Goal: Information Seeking & Learning: Find specific page/section

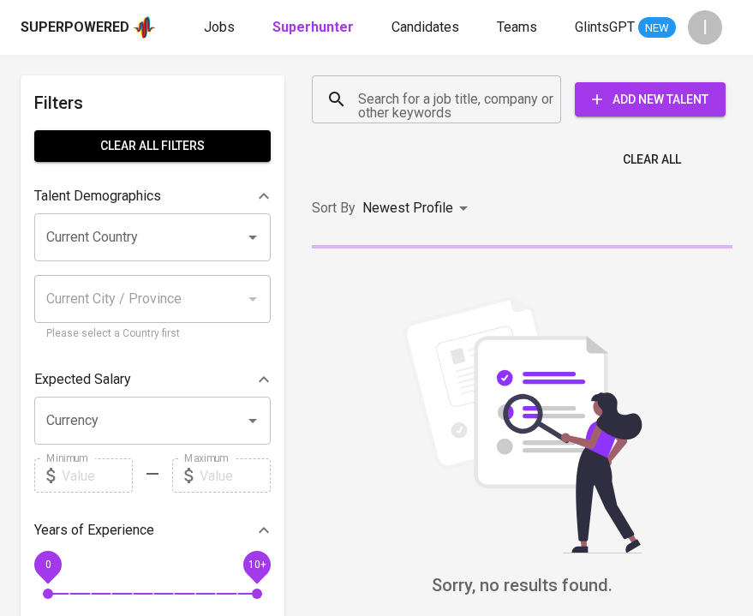
click at [467, 96] on input "Search for a job title, company or other keywords" at bounding box center [441, 99] width 174 height 33
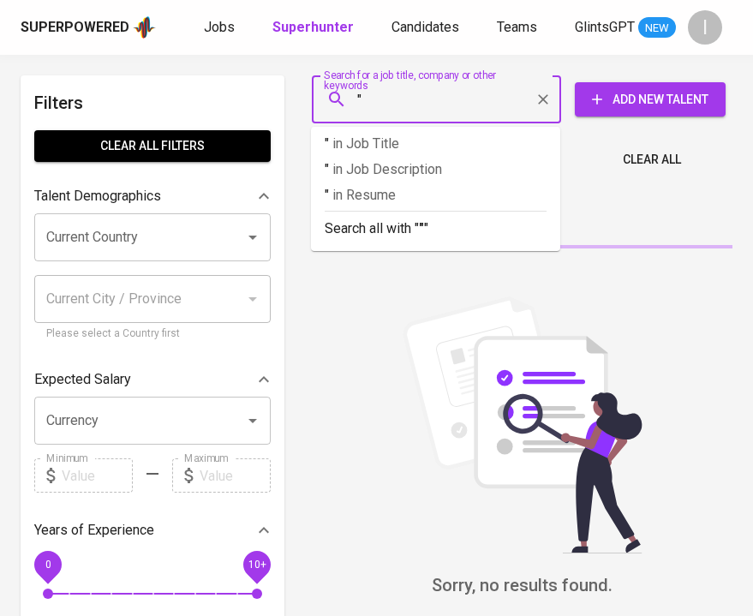
paste input "Indocap"
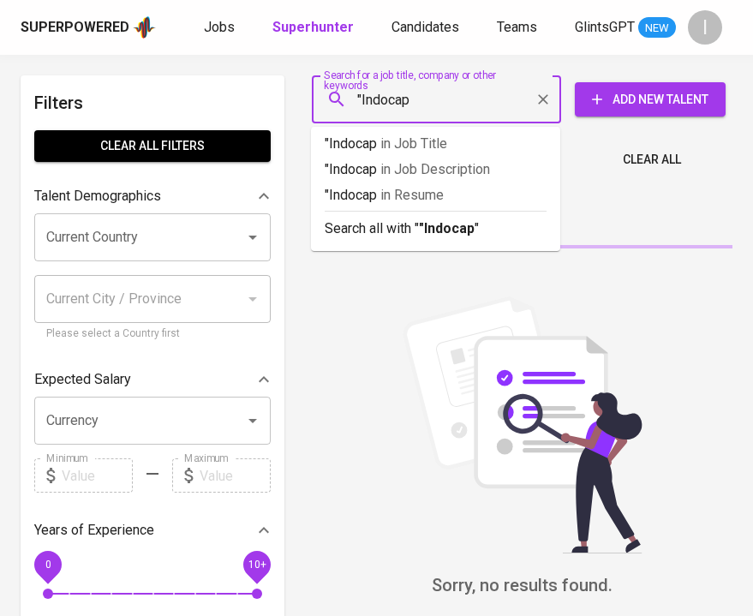
type input ""Indocap""
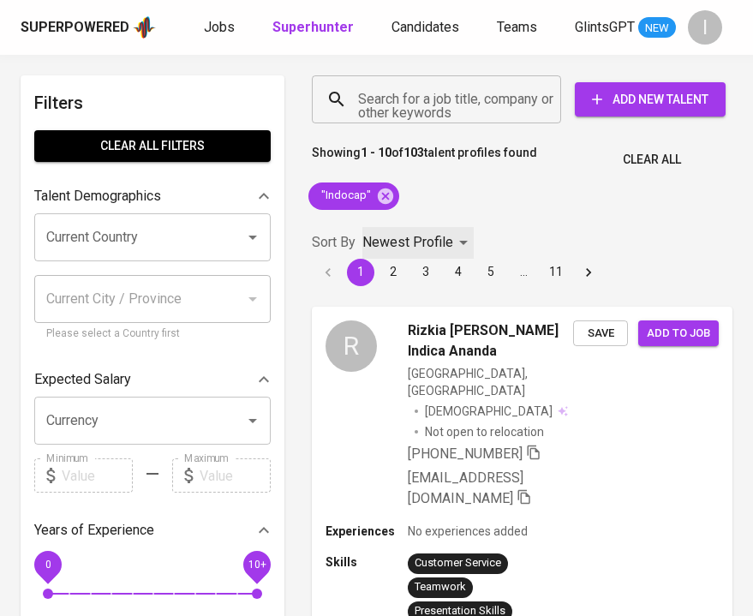
click at [447, 239] on p "Newest Profile" at bounding box center [407, 242] width 91 height 21
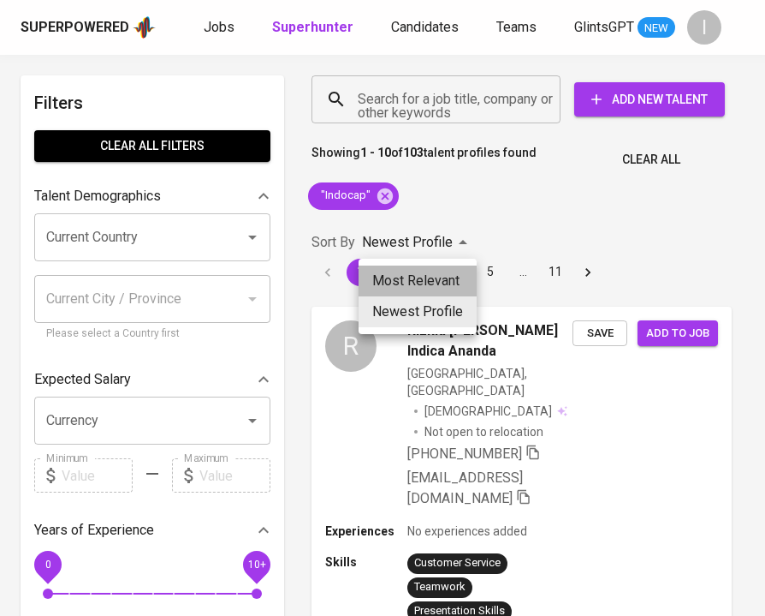
click at [426, 289] on li "Most Relevant" at bounding box center [418, 280] width 118 height 31
type input "MOST_RELEVANT"
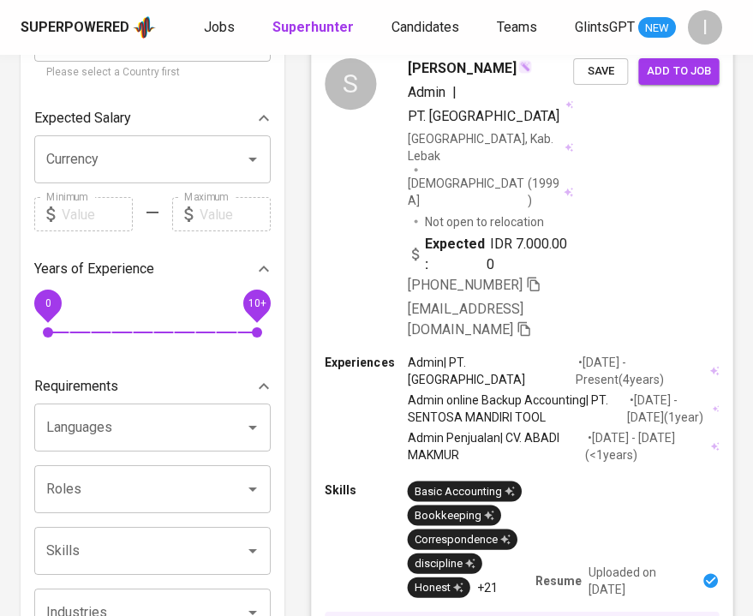
scroll to position [245, 0]
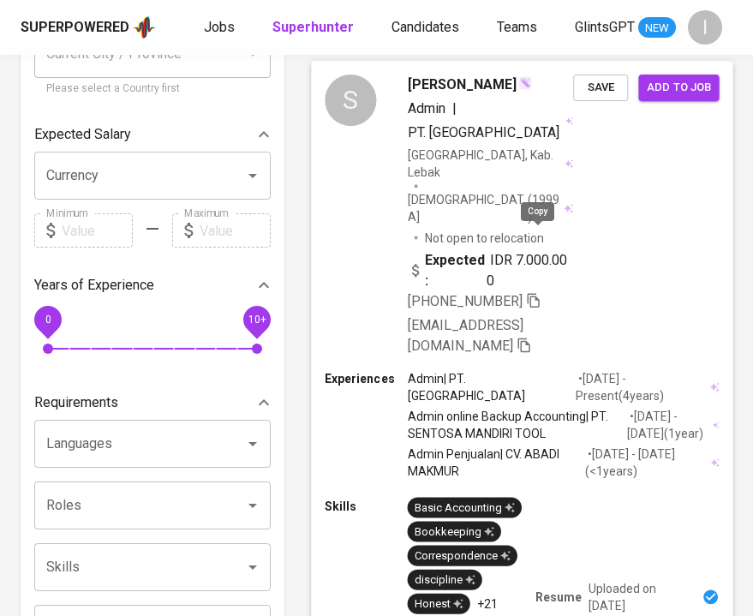
drag, startPoint x: 537, startPoint y: 236, endPoint x: 490, endPoint y: 142, distance: 105.3
click at [537, 292] on icon "button" at bounding box center [533, 299] width 15 height 15
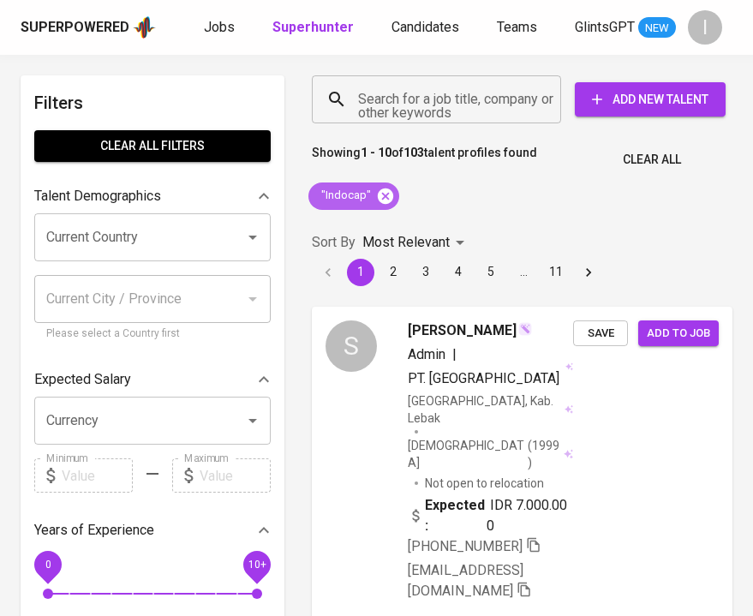
click at [383, 191] on icon at bounding box center [385, 195] width 15 height 15
click at [432, 97] on input "Search for a job title, company or other keywords" at bounding box center [441, 99] width 174 height 33
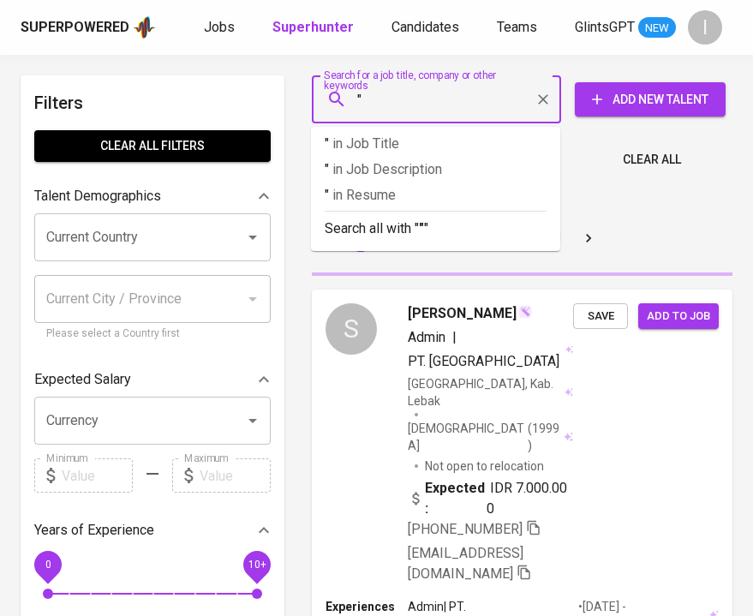
paste input "Chang Shin Reksa Jaya Garut"
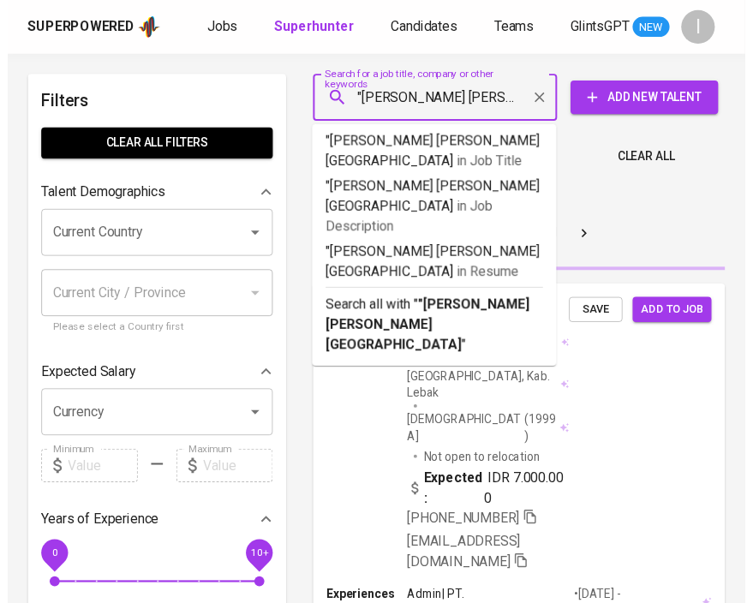
scroll to position [0, 15]
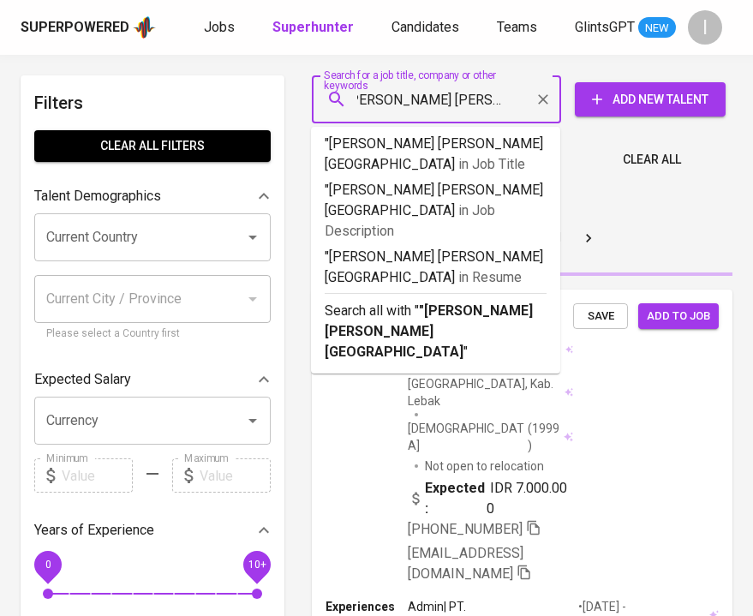
type input ""Chang Shin Reksa Jaya Garut""
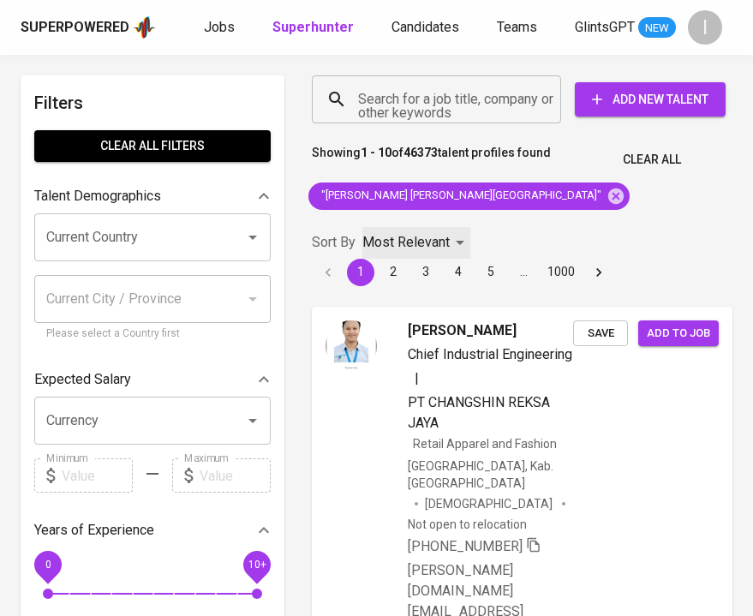
click at [418, 237] on p "Most Relevant" at bounding box center [405, 242] width 87 height 21
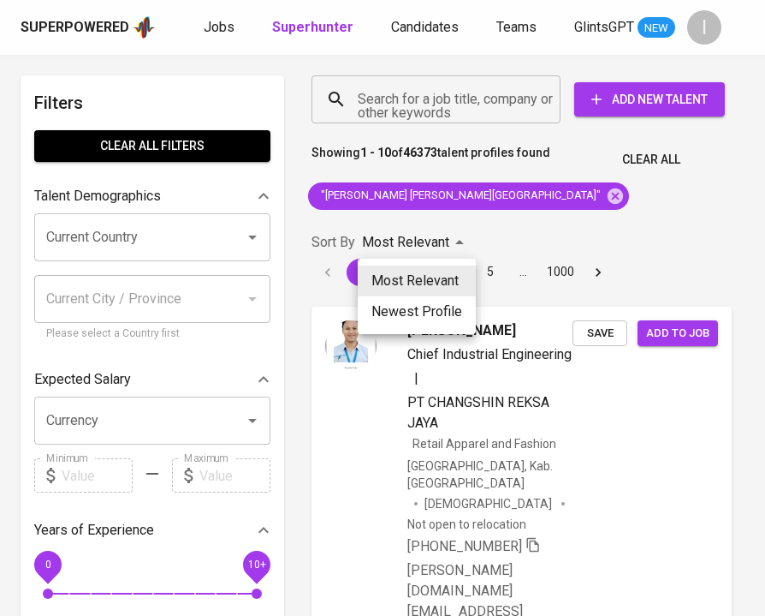
click at [536, 237] on div at bounding box center [382, 308] width 765 height 616
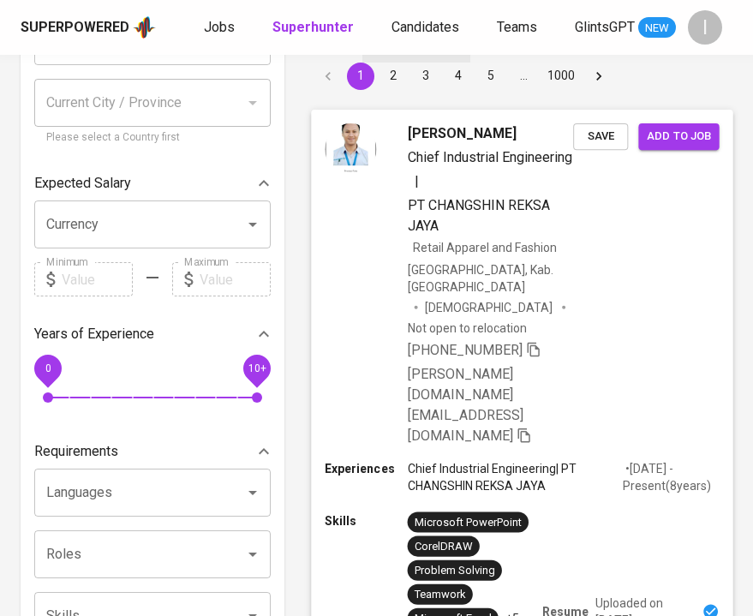
scroll to position [194, 0]
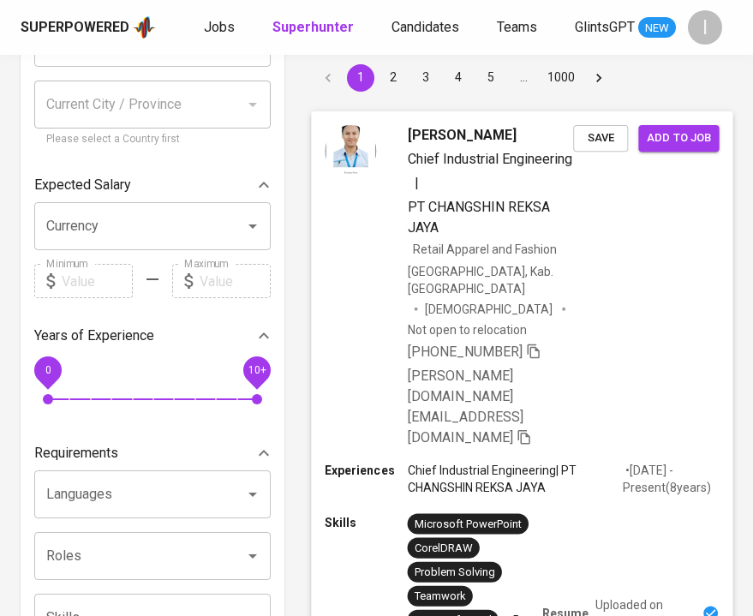
click at [538, 342] on icon "button" at bounding box center [533, 349] width 15 height 15
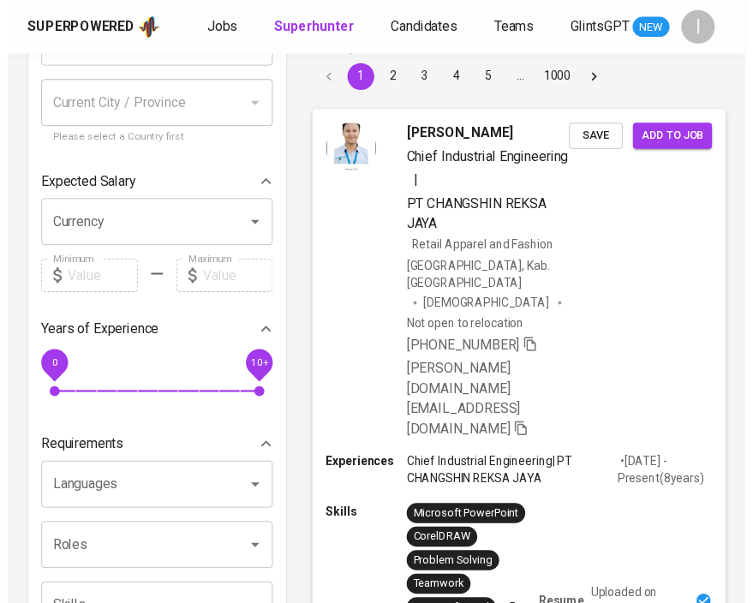
scroll to position [0, 0]
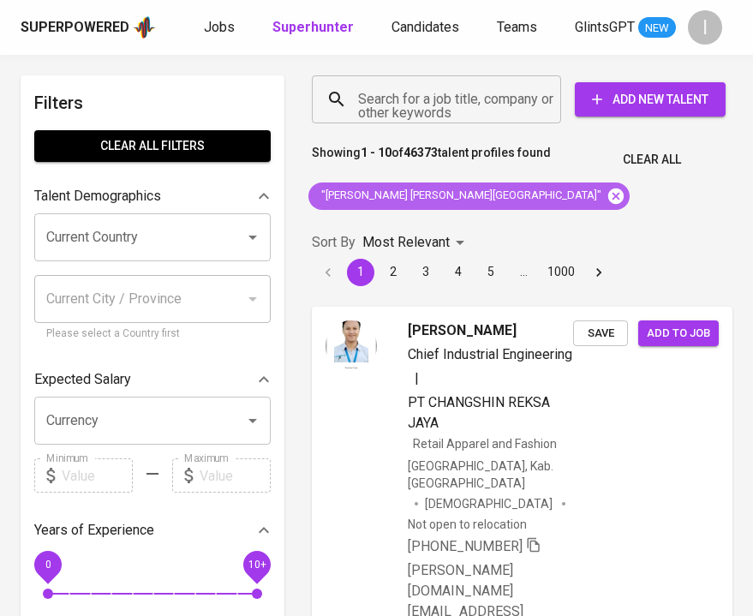
click at [608, 192] on icon at bounding box center [615, 195] width 15 height 15
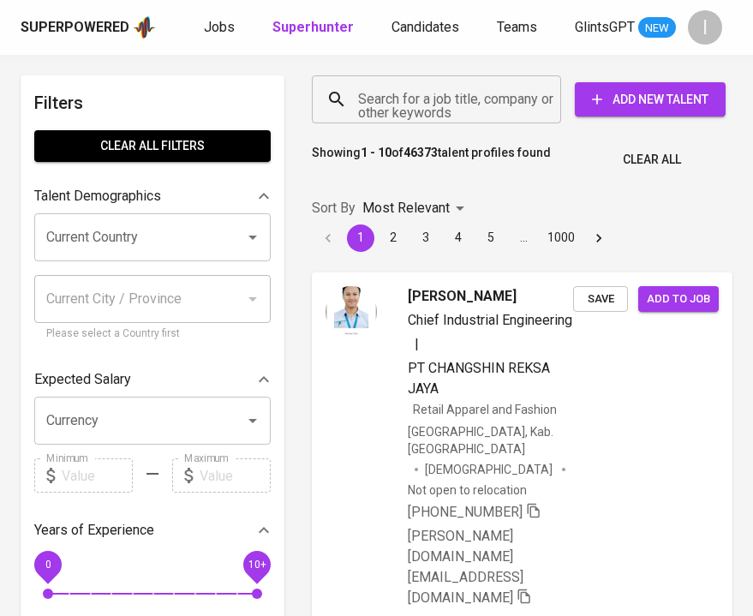
click at [455, 102] on input "Search for a job title, company or other keywords" at bounding box center [441, 99] width 174 height 33
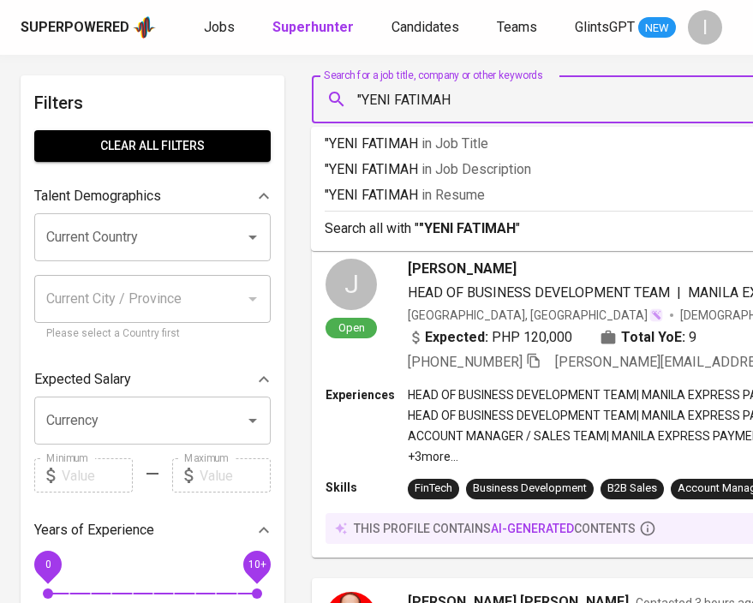
type input ""YENI FATIMAH""
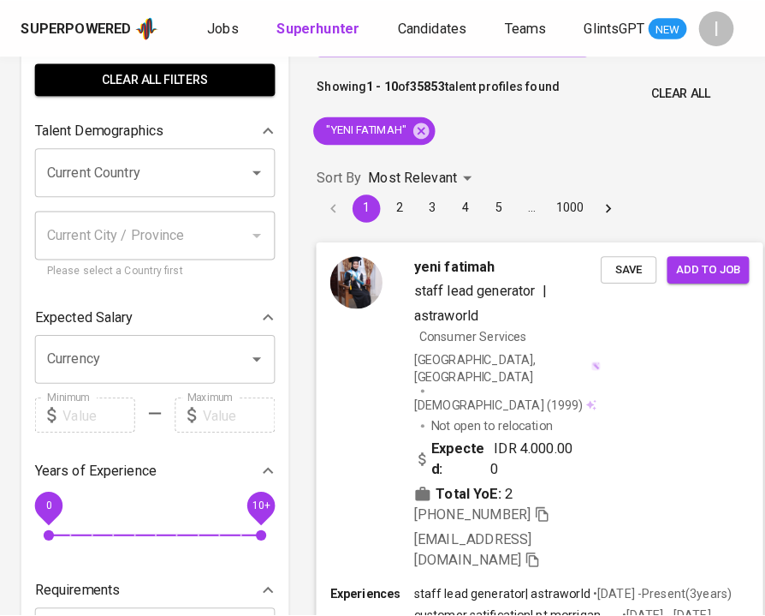
scroll to position [62, 0]
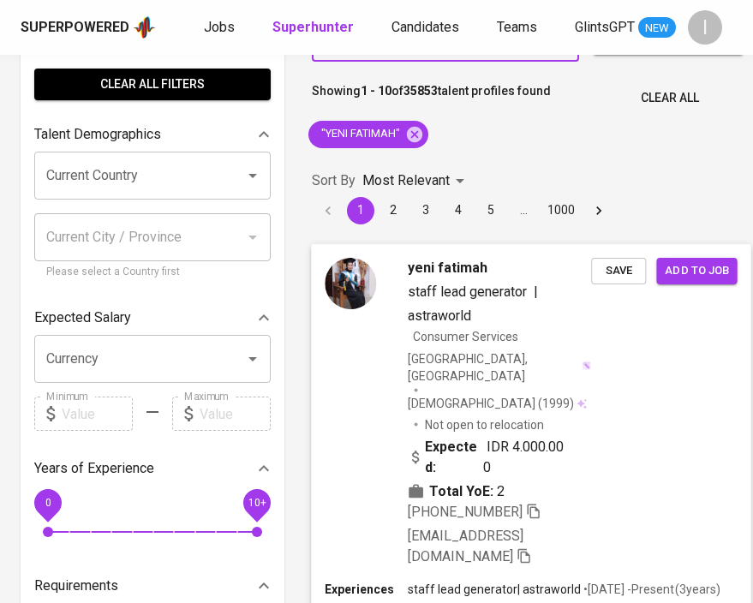
click at [356, 406] on div at bounding box center [350, 411] width 51 height 309
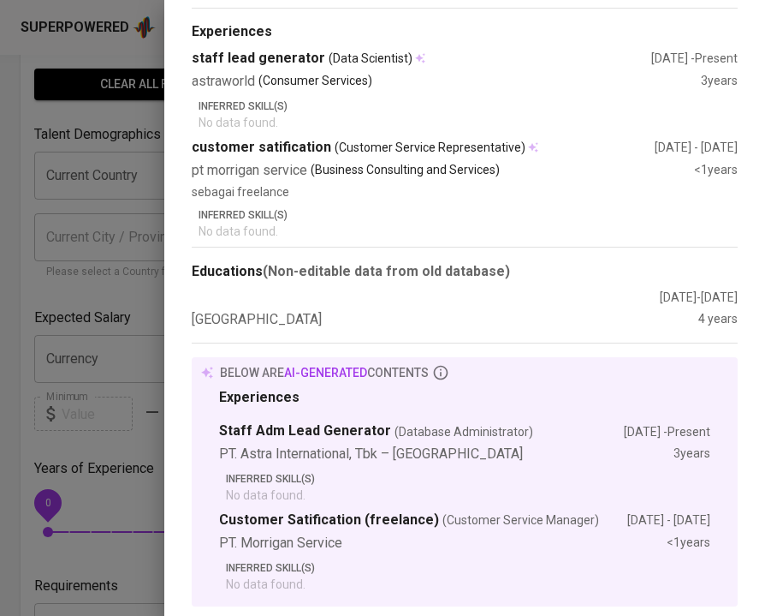
scroll to position [0, 0]
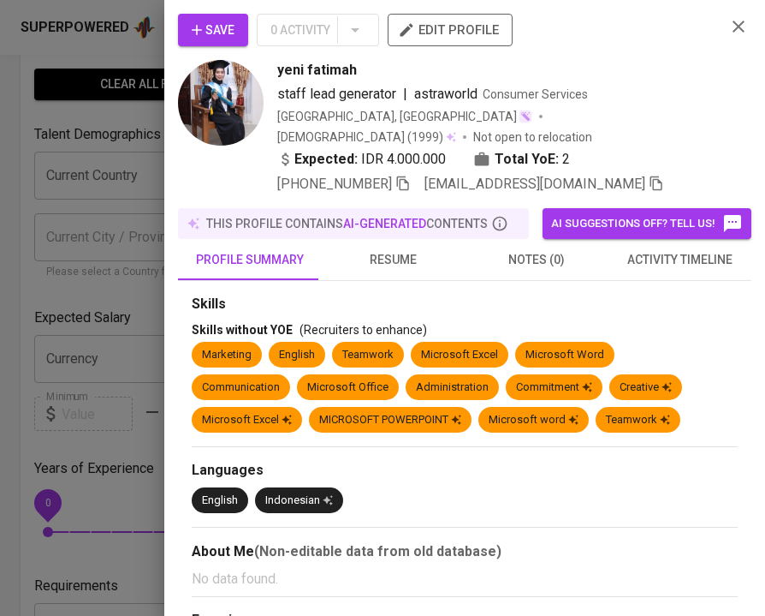
click at [384, 260] on span "resume" at bounding box center [393, 259] width 123 height 21
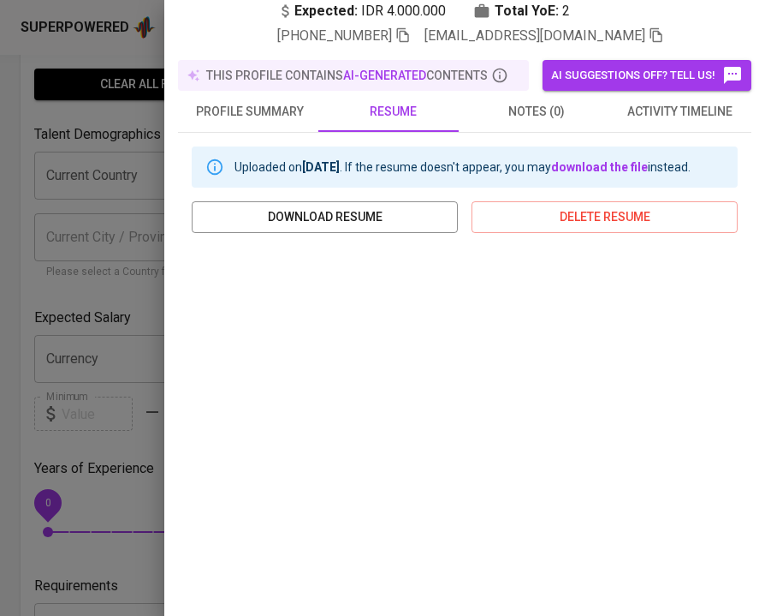
scroll to position [174, 0]
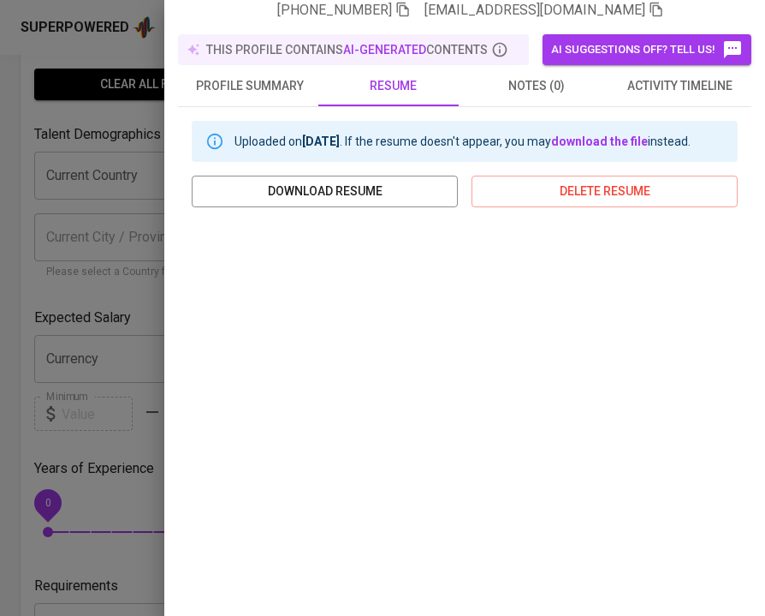
click at [125, 237] on div at bounding box center [382, 308] width 765 height 616
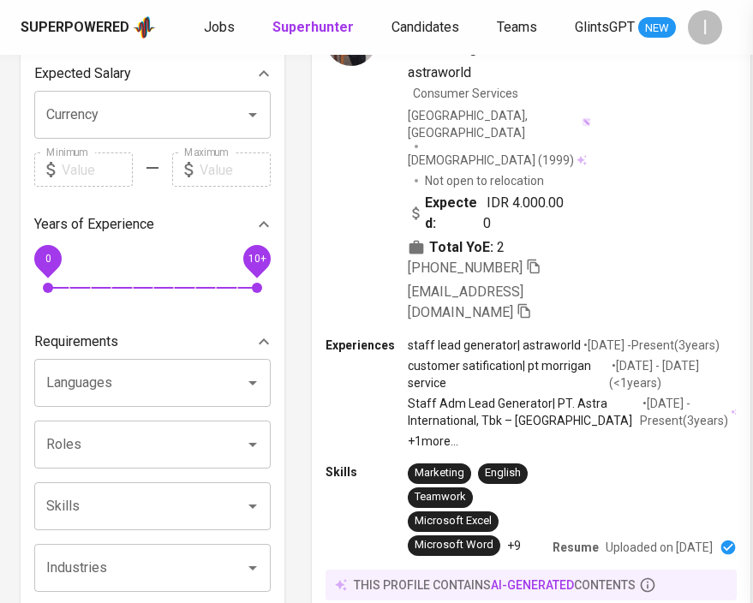
scroll to position [0, 0]
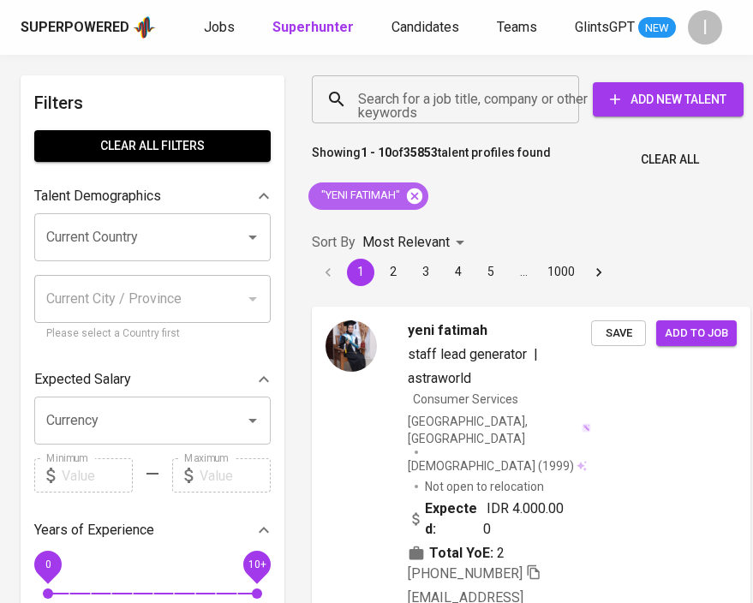
click at [415, 198] on icon at bounding box center [414, 195] width 15 height 15
click at [479, 104] on input "Search for a job title, company or other keywords" at bounding box center [450, 99] width 192 height 33
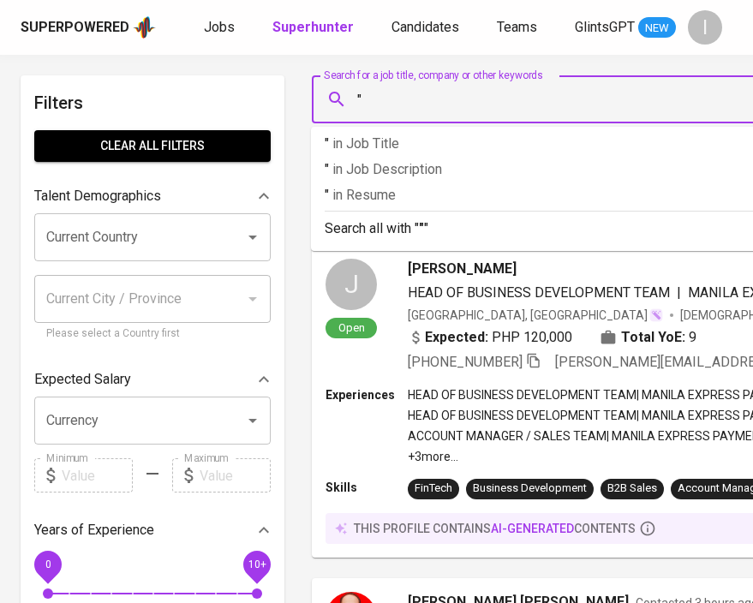
paste input "Digital Edu Indonesia"
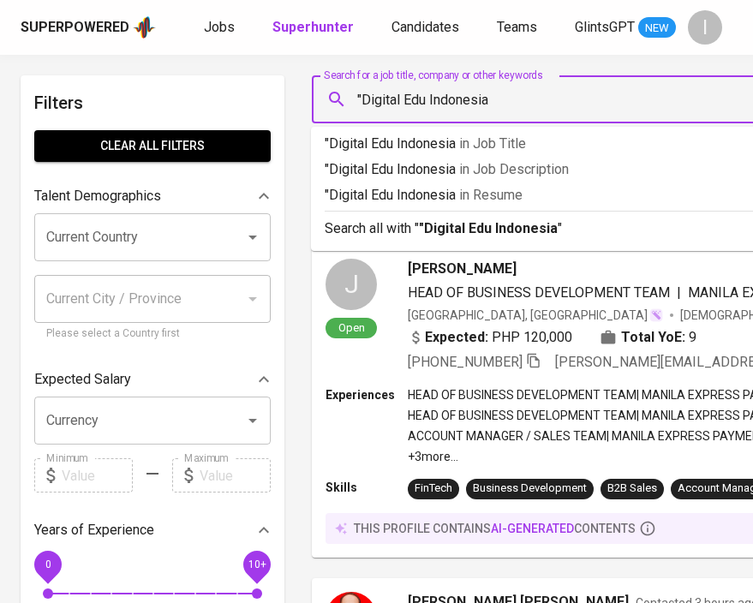
type input ""Digital Edu Indonesia""
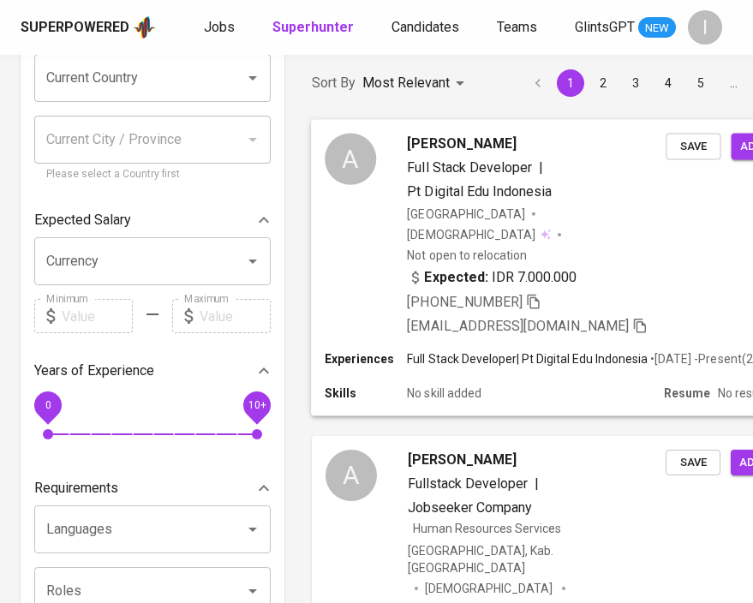
scroll to position [157, 0]
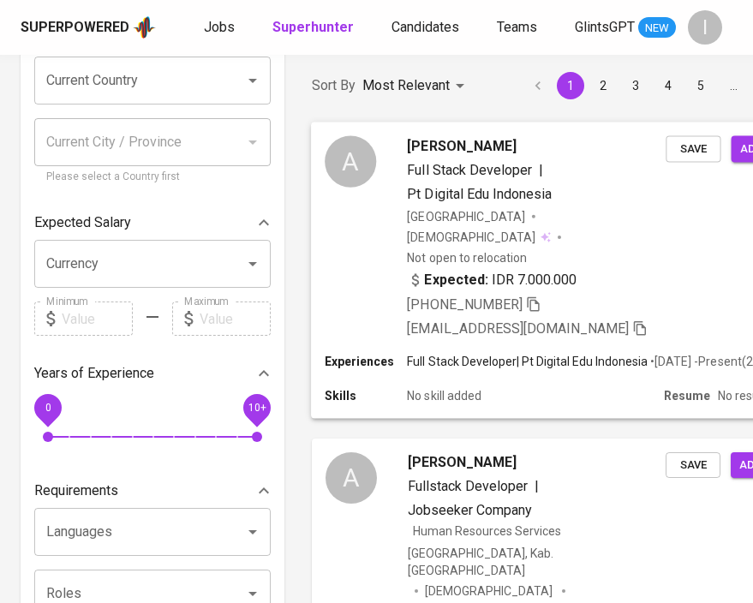
click at [533, 295] on icon "button" at bounding box center [533, 302] width 15 height 15
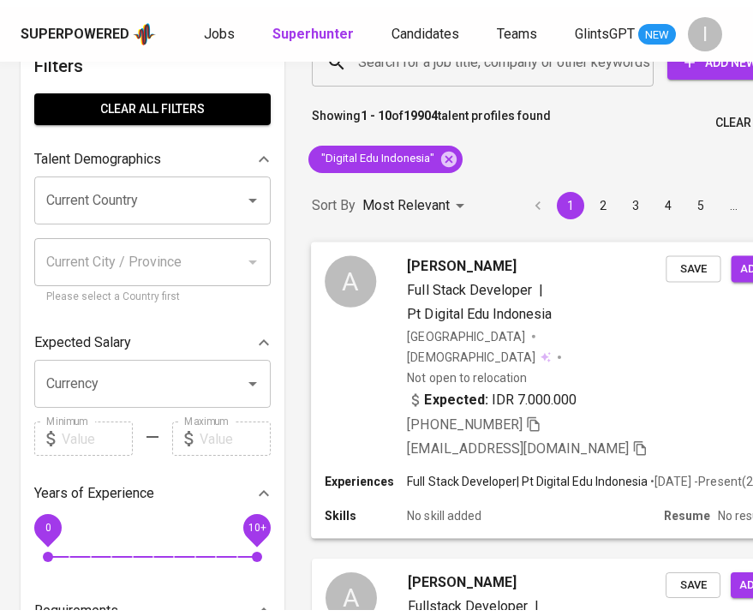
scroll to position [0, 0]
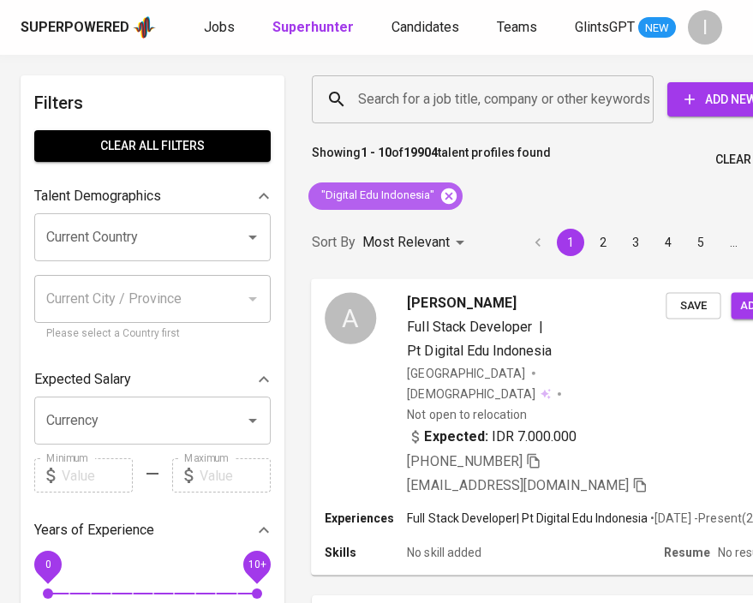
click at [448, 199] on icon at bounding box center [448, 196] width 19 height 19
click at [475, 100] on input "Search for a job title, company or other keywords" at bounding box center [487, 99] width 266 height 33
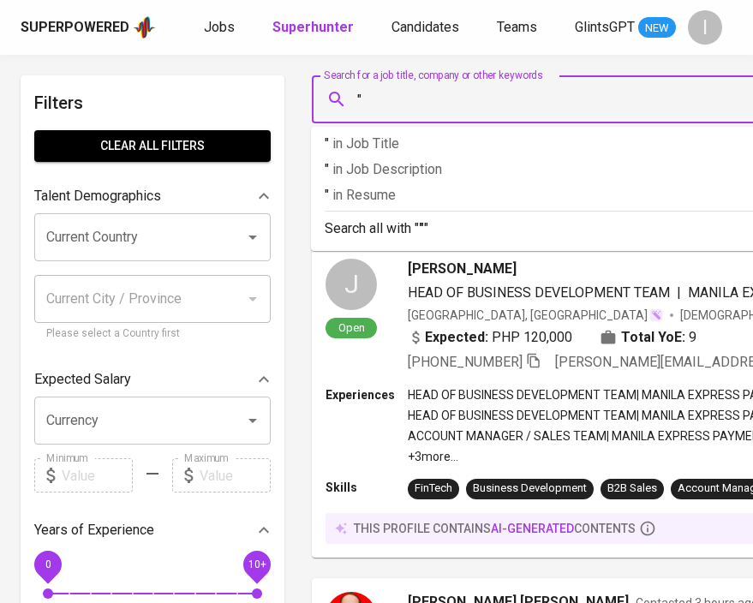
paste input "Cipta Utama Waralaba Nusantara"
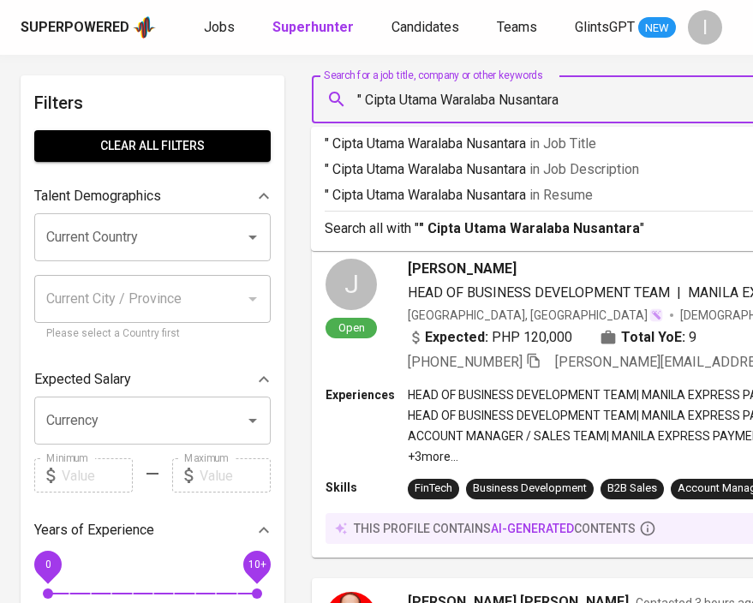
type input "" Cipta Utama Waralaba Nusantara""
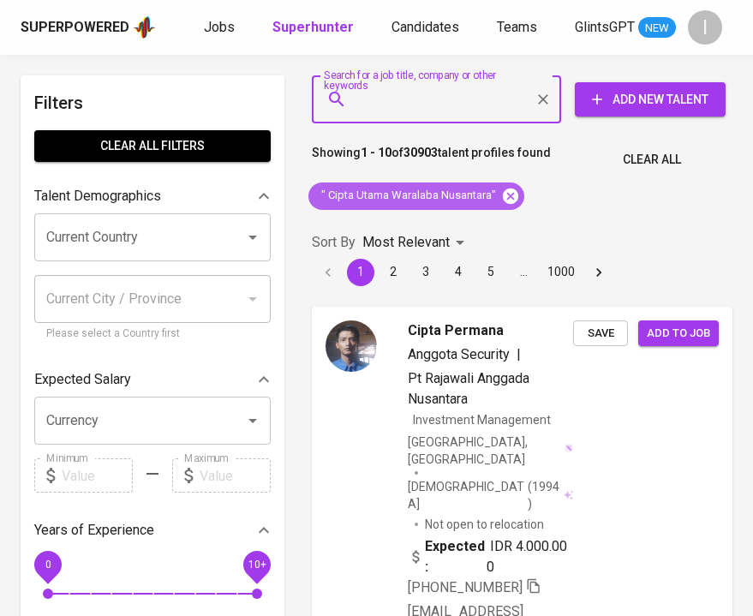
click at [510, 199] on icon at bounding box center [510, 195] width 15 height 15
click at [426, 99] on input "Search for a job title, company or other keywords" at bounding box center [441, 99] width 174 height 33
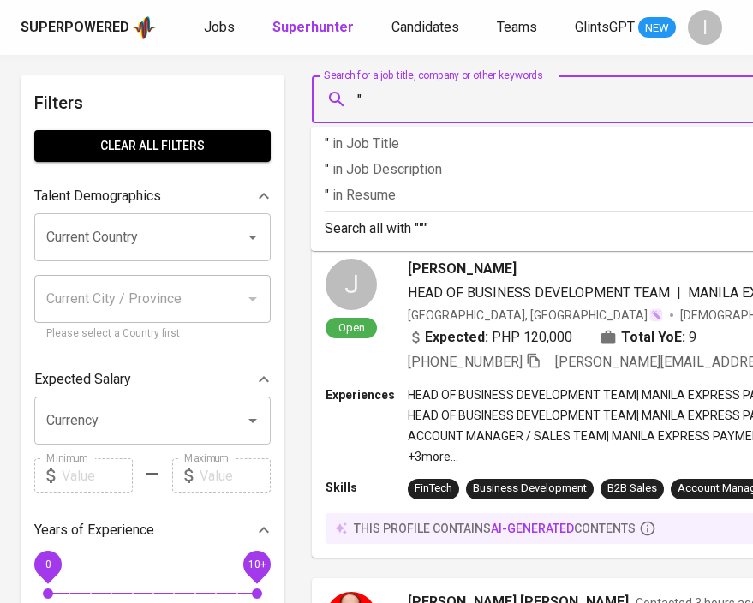
paste input "Java Super App"
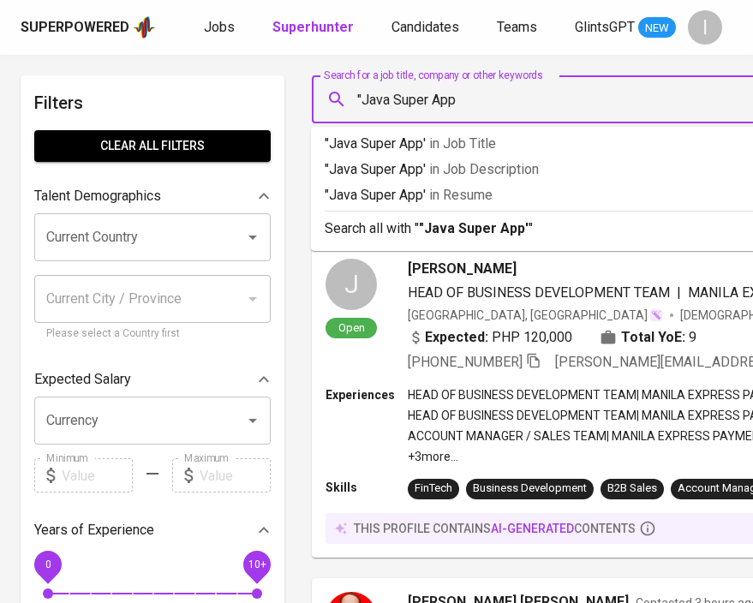
type input ""Java Super App'"
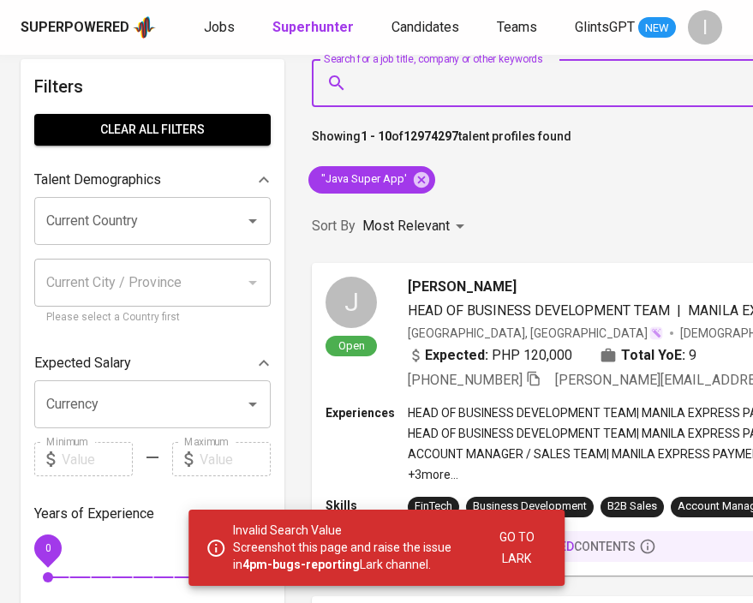
scroll to position [18, 0]
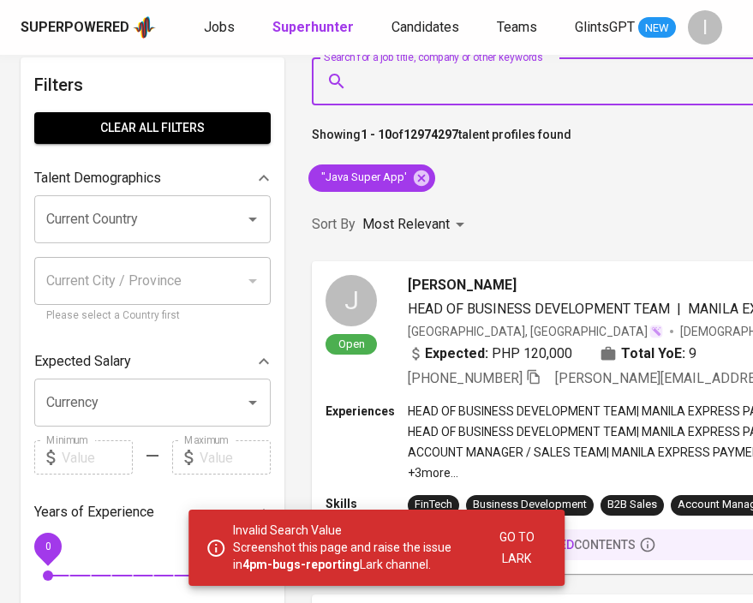
click at [530, 554] on span "Go to Lark" at bounding box center [516, 548] width 41 height 42
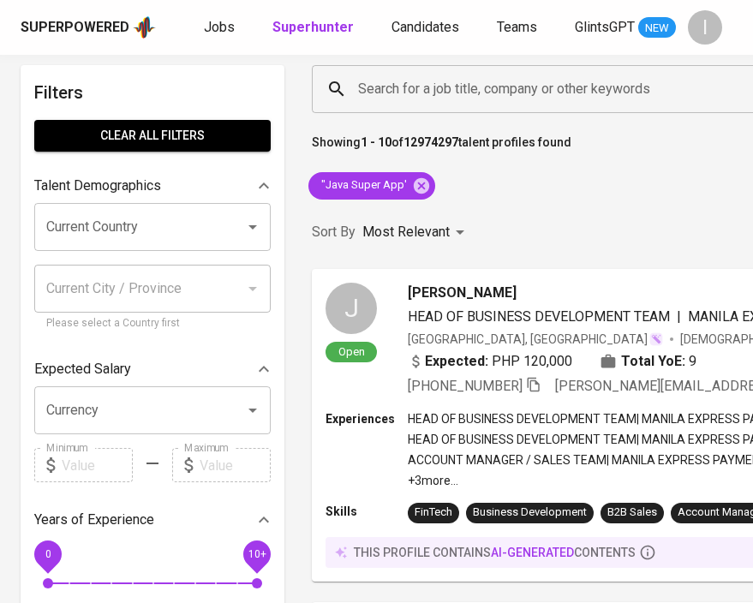
scroll to position [0, 0]
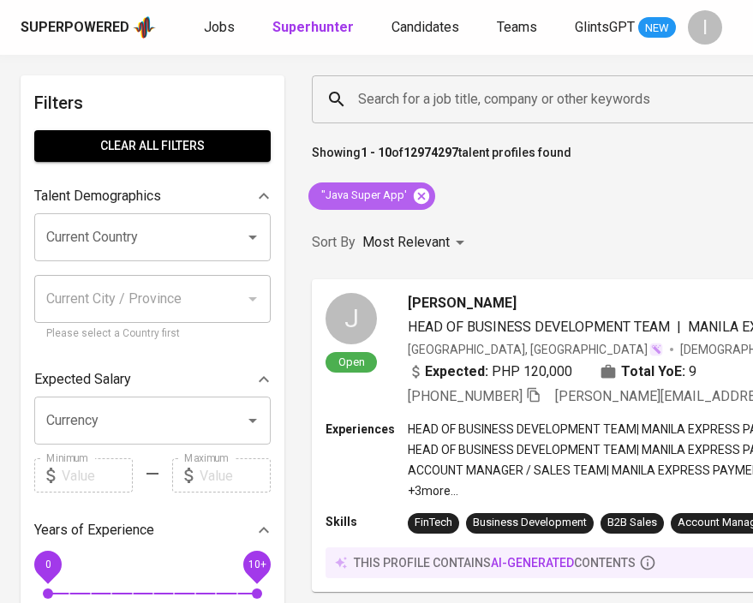
click at [419, 194] on icon at bounding box center [421, 196] width 19 height 19
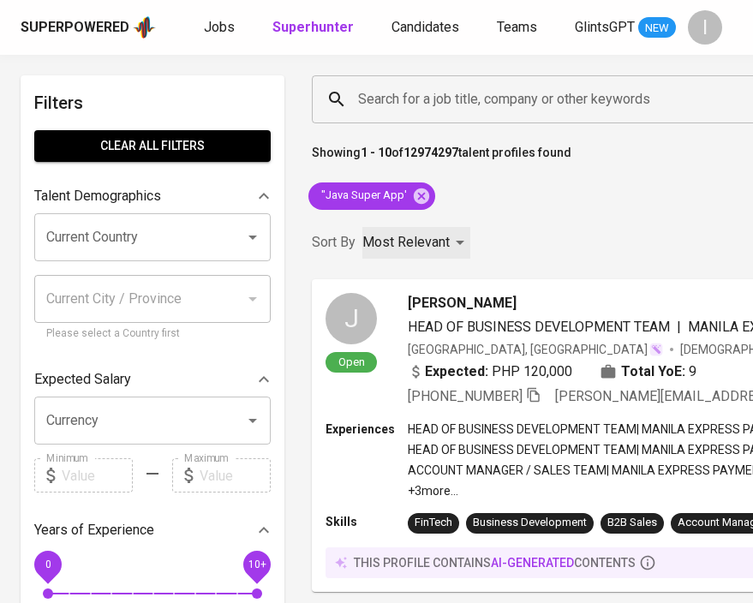
click at [420, 227] on div "Most Relevant" at bounding box center [416, 243] width 108 height 32
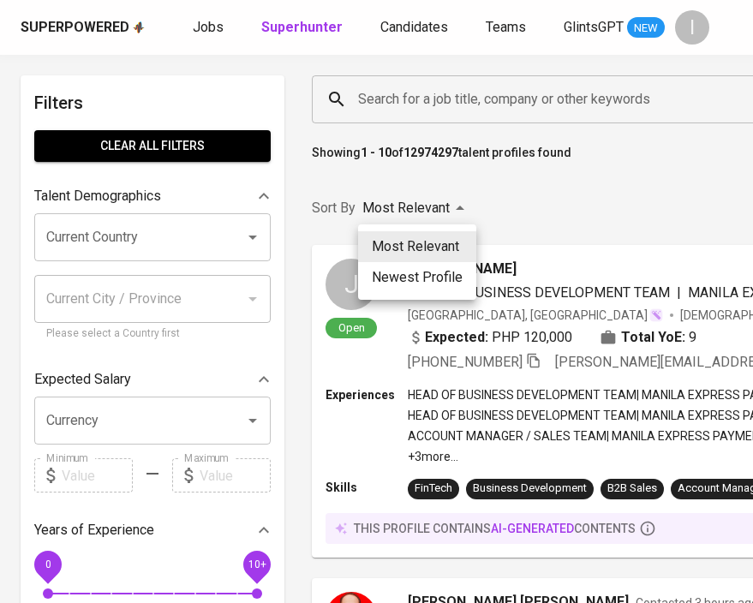
click at [420, 193] on div at bounding box center [376, 301] width 753 height 603
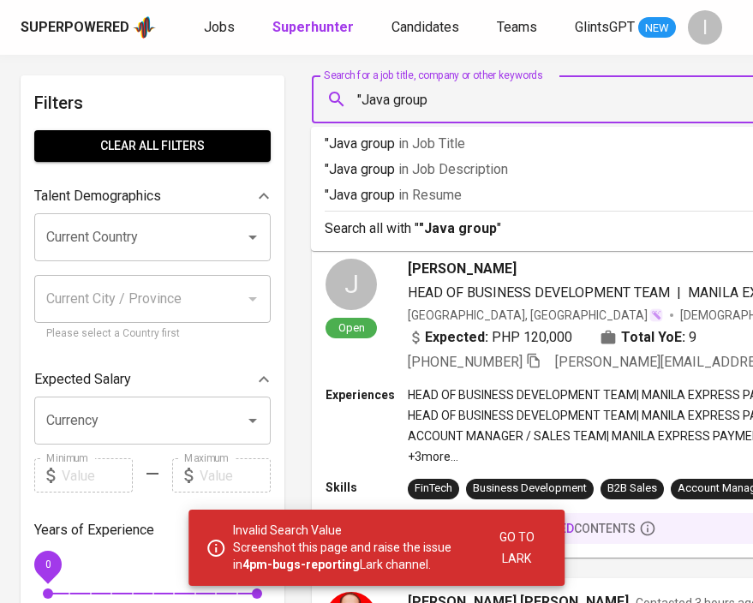
type input ""Java group""
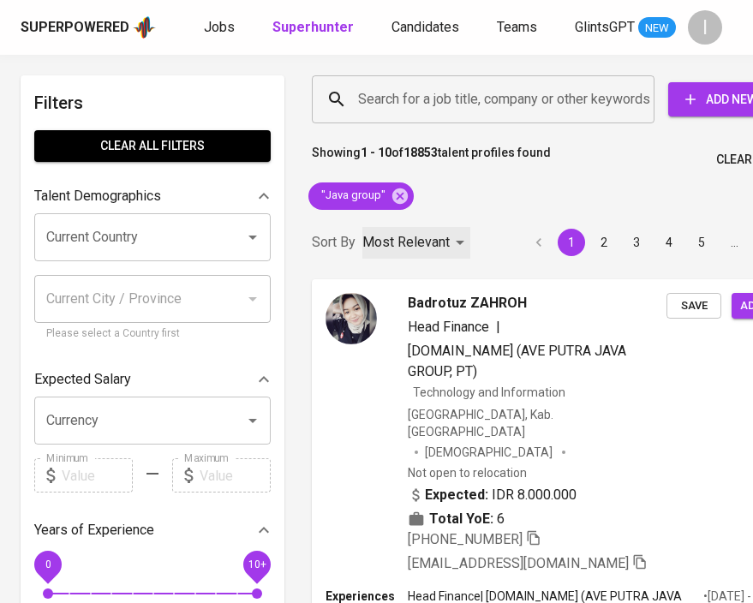
click at [379, 237] on p "Most Relevant" at bounding box center [405, 242] width 87 height 21
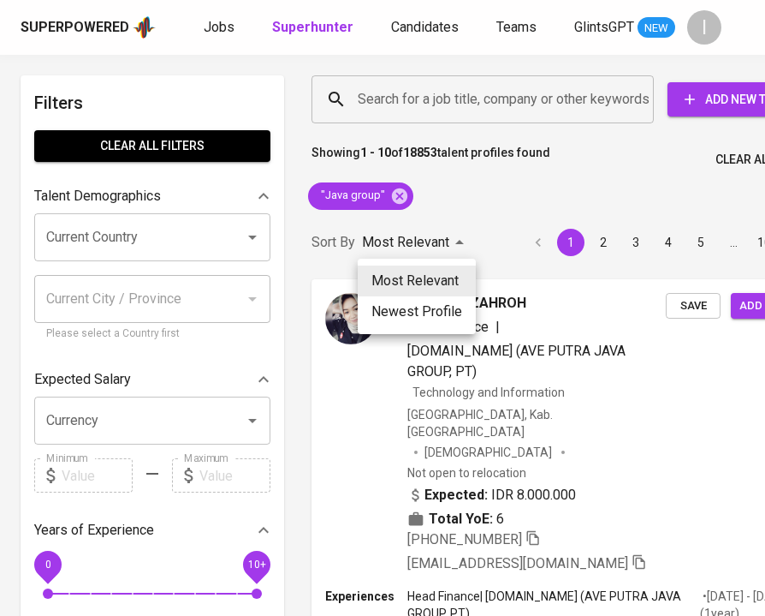
click at [521, 185] on div at bounding box center [382, 308] width 765 height 616
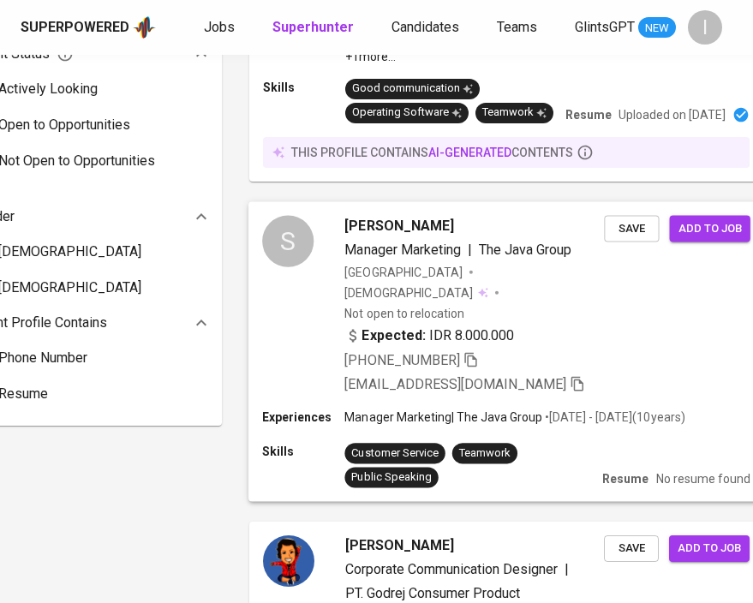
scroll to position [1060, 63]
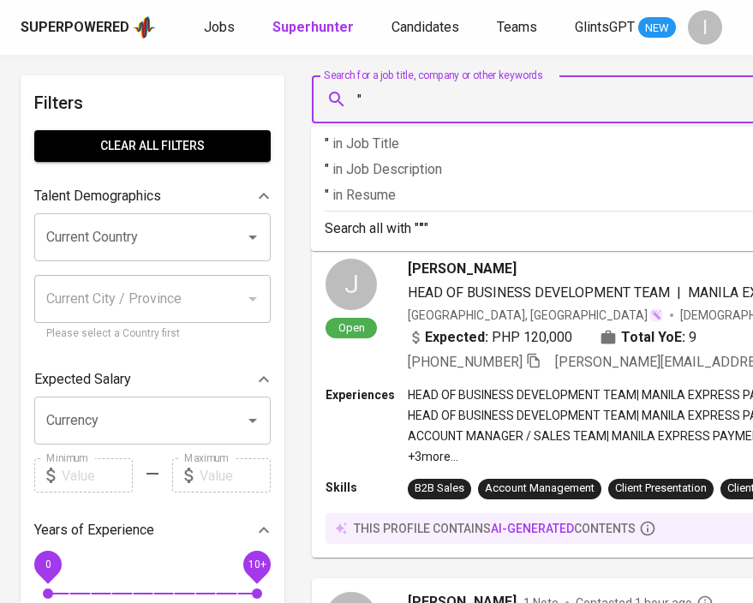
paste input "MMI CMT [GEOGRAPHIC_DATA]"
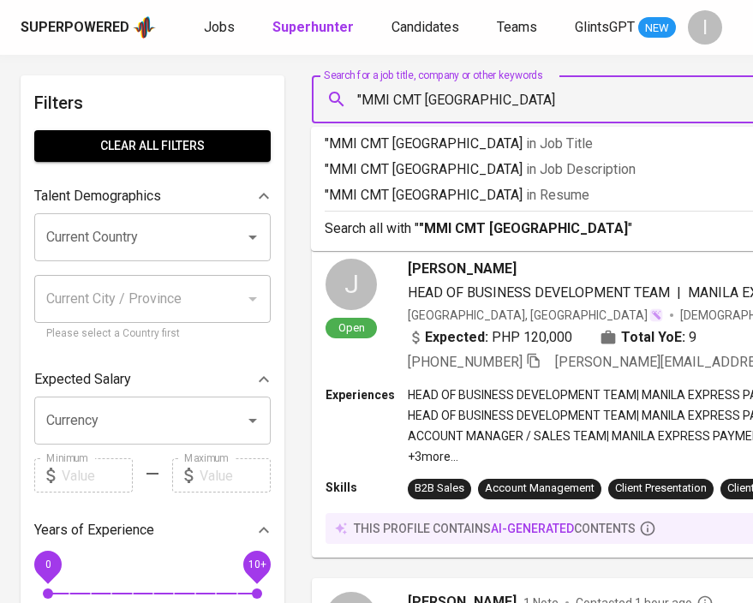
type input ""MMI CMT INDONESIA ""
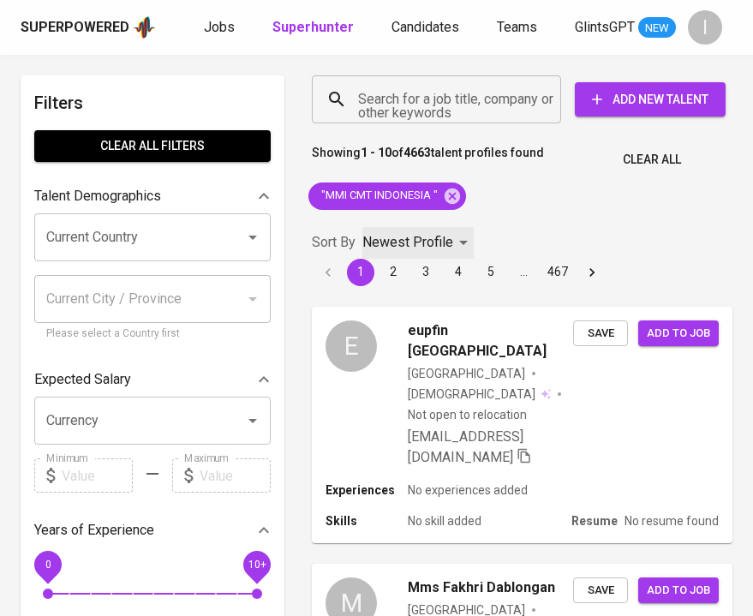
click at [386, 240] on p "Newest Profile" at bounding box center [407, 242] width 91 height 21
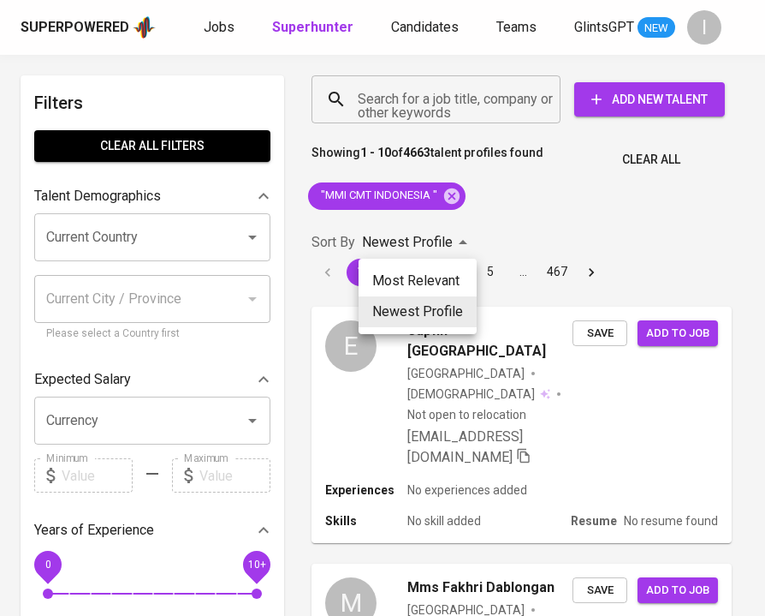
click at [397, 275] on li "Most Relevant" at bounding box center [418, 280] width 118 height 31
type input "MOST_RELEVANT"
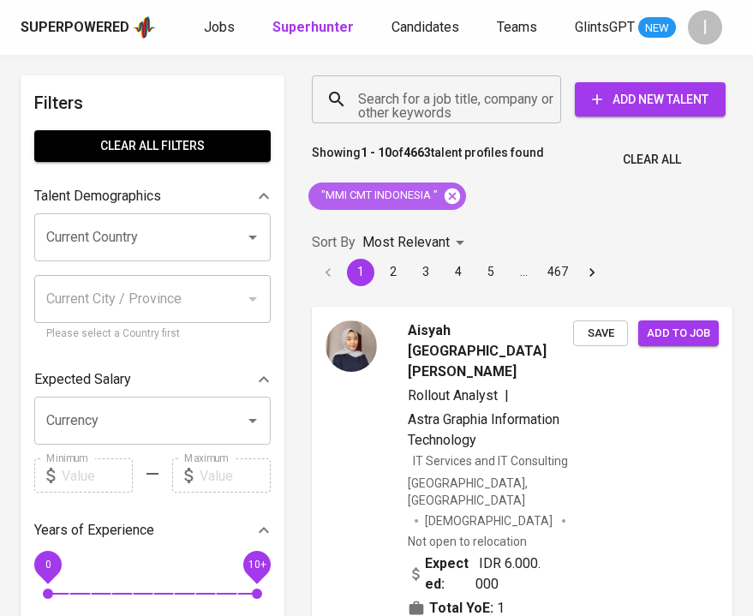
click at [458, 199] on icon at bounding box center [451, 195] width 15 height 15
click at [432, 99] on input "Search for a job title, company or other keywords" at bounding box center [441, 99] width 174 height 33
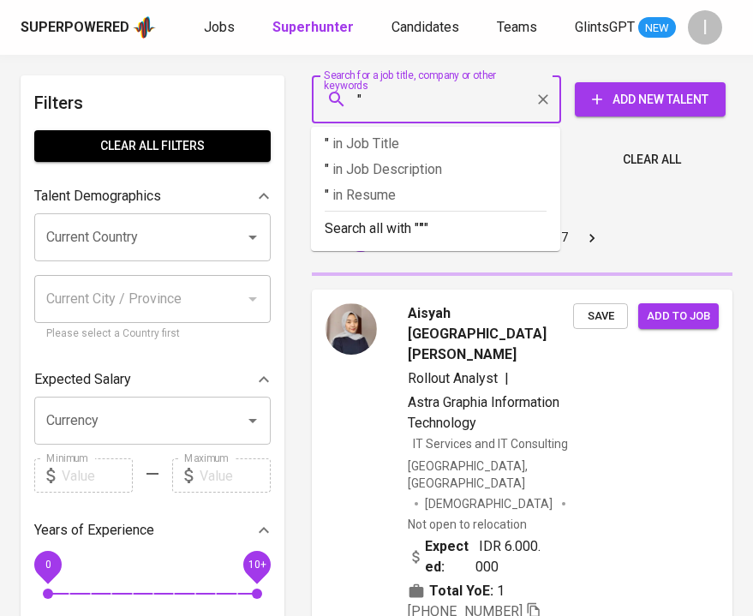
paste input "MMI CMT INDONESIA"
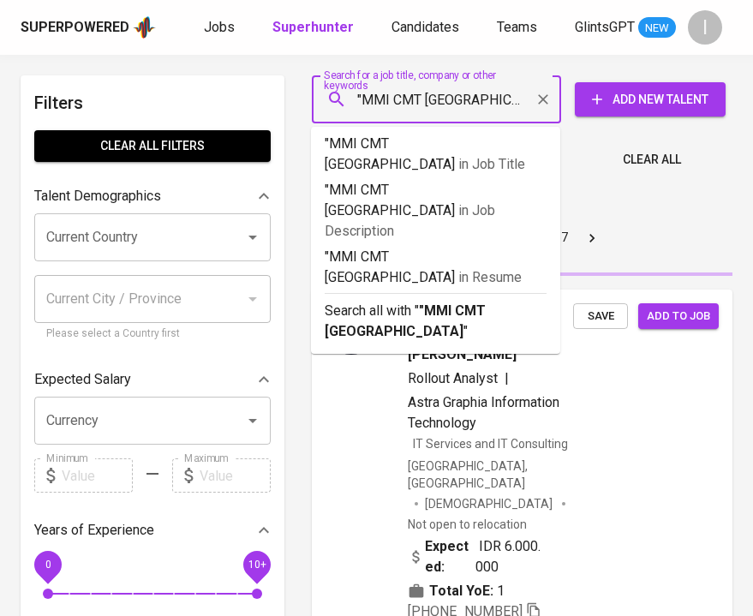
type input ""MMI CMT INDONESIA""
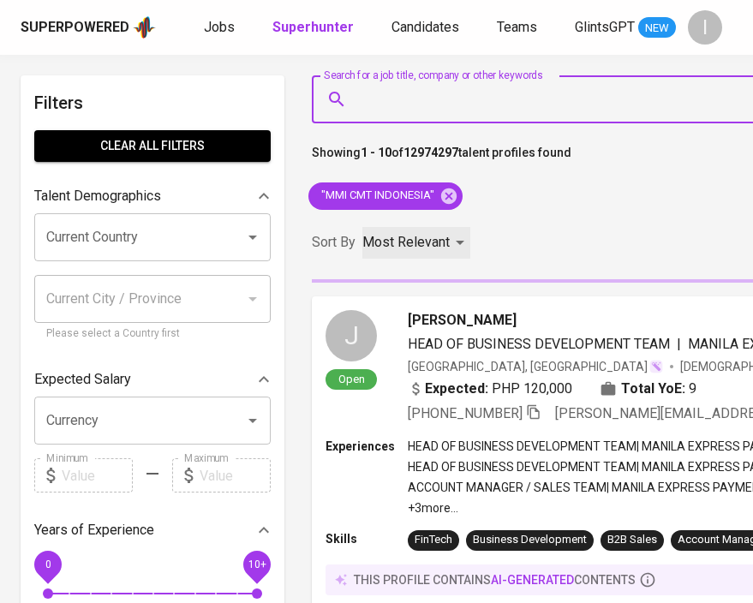
click at [399, 250] on p "Most Relevant" at bounding box center [405, 242] width 87 height 21
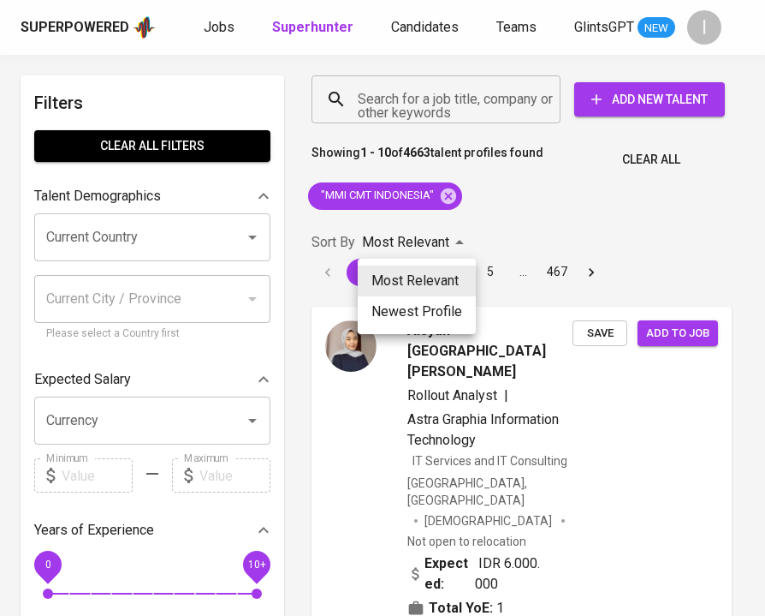
click at [574, 224] on div at bounding box center [382, 308] width 765 height 616
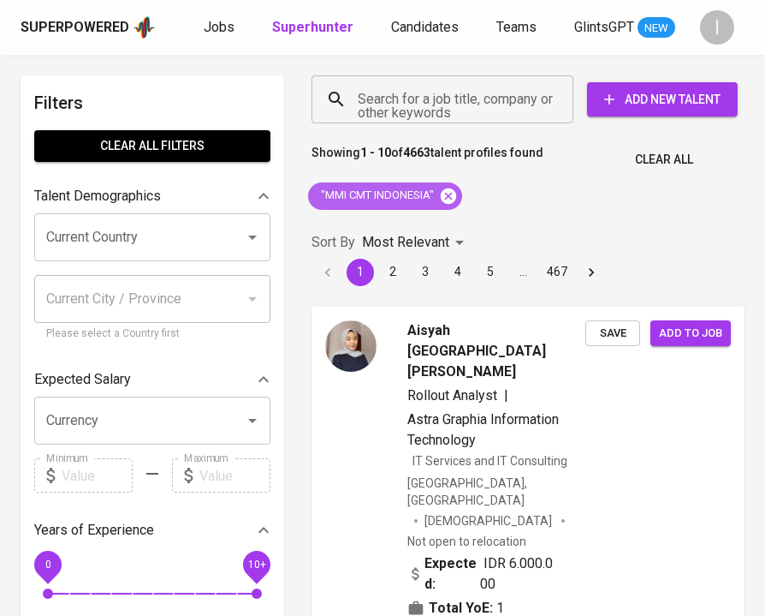
click at [450, 191] on icon at bounding box center [448, 195] width 15 height 15
click at [441, 104] on input "Search for a job title, company or other keywords" at bounding box center [447, 99] width 187 height 33
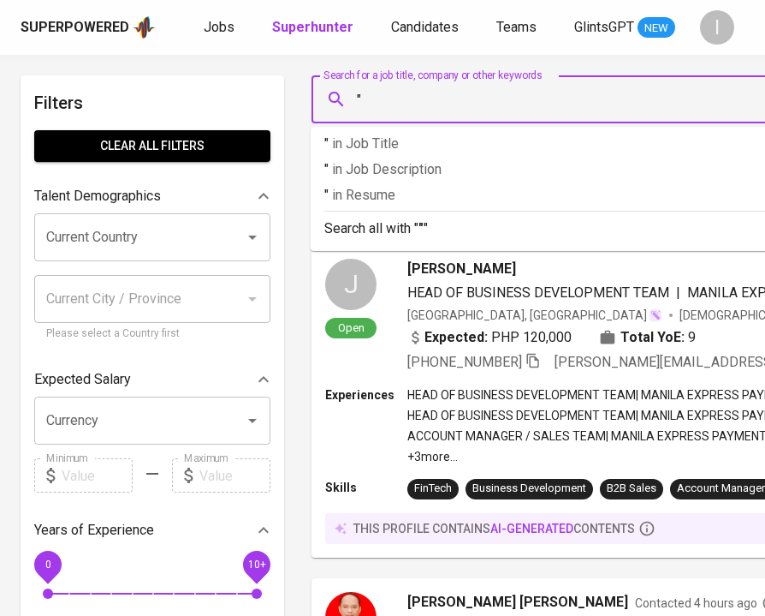
paste input "Alam Perkasa Lestari"
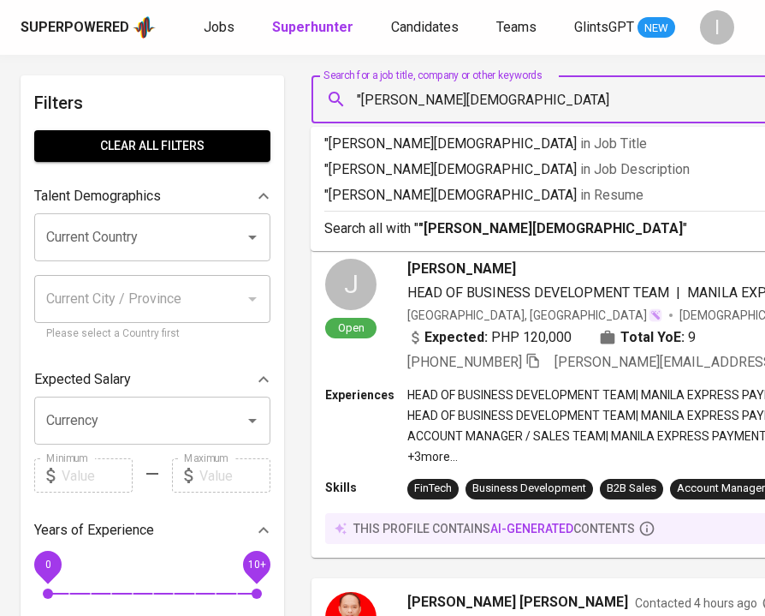
type input ""Alam Perkasa Lestari""
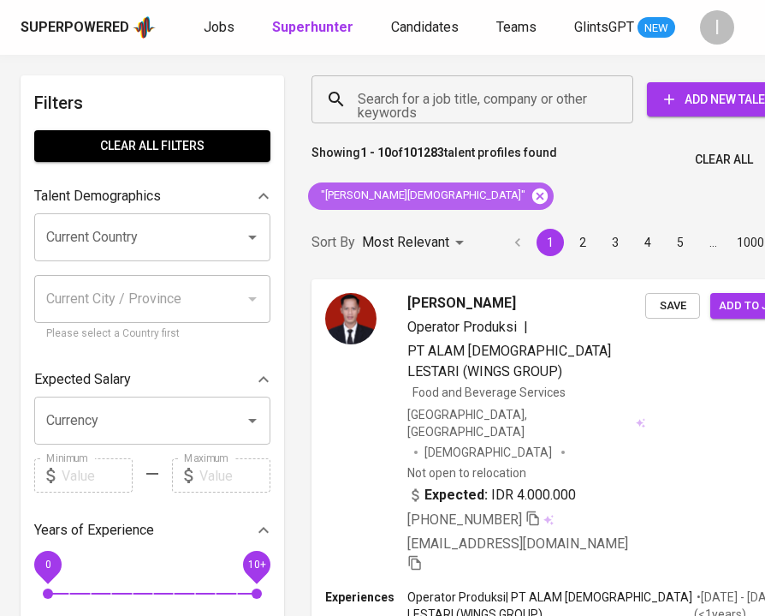
click at [531, 195] on icon at bounding box center [540, 196] width 19 height 19
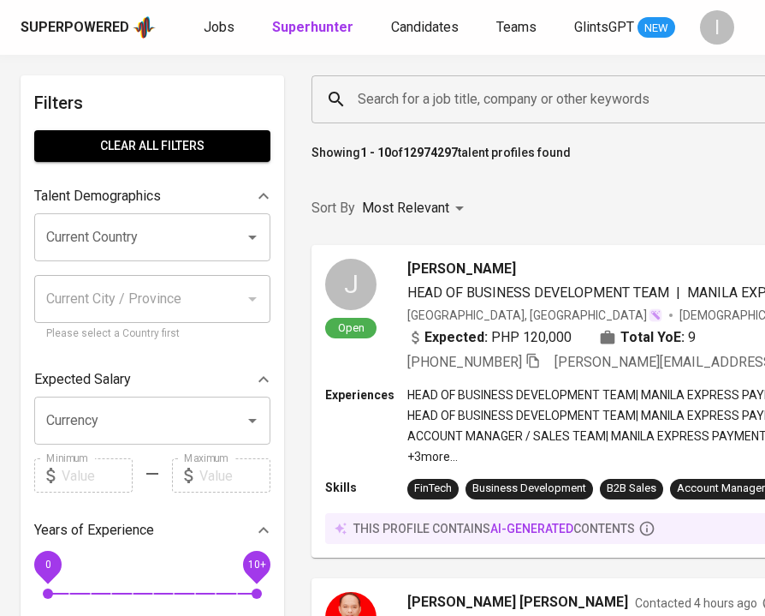
click at [481, 101] on input "Search for a job title, company or other keywords" at bounding box center [778, 99] width 849 height 33
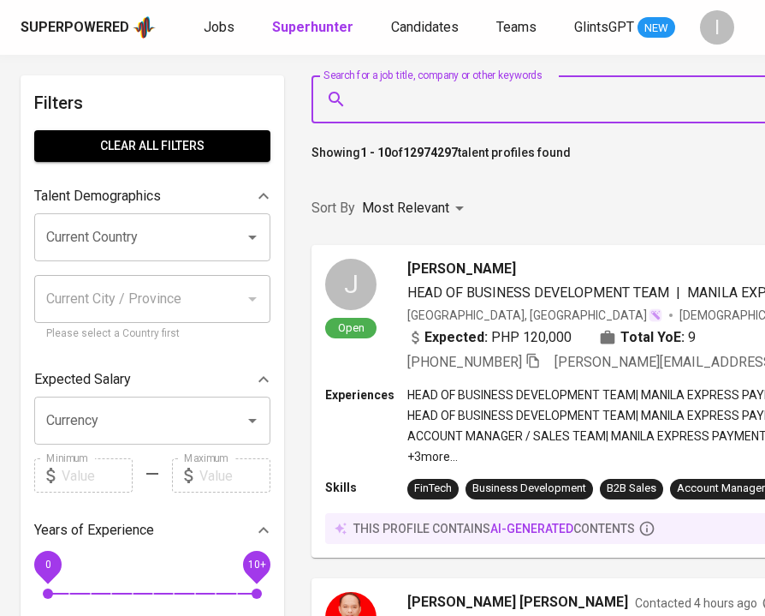
paste input "PT. [PERSON_NAME][DEMOGRAPHIC_DATA] (Wings Group)"
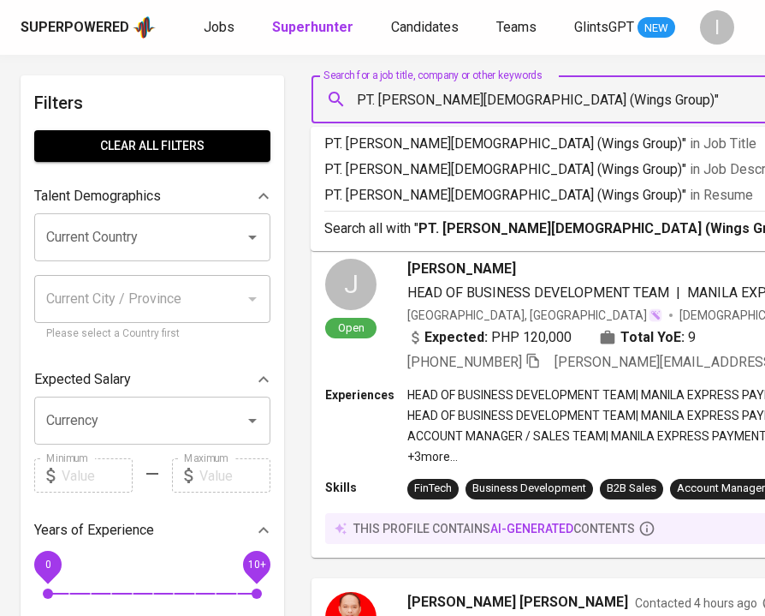
drag, startPoint x: 378, startPoint y: 96, endPoint x: 351, endPoint y: 98, distance: 27.5
click at [349, 98] on div "PT. Alam Perkasa Lestari (Wings Group)" Search for a job title, company or othe…" at bounding box center [774, 99] width 925 height 48
type input ""[PERSON_NAME][DEMOGRAPHIC_DATA] (Wings Group)""
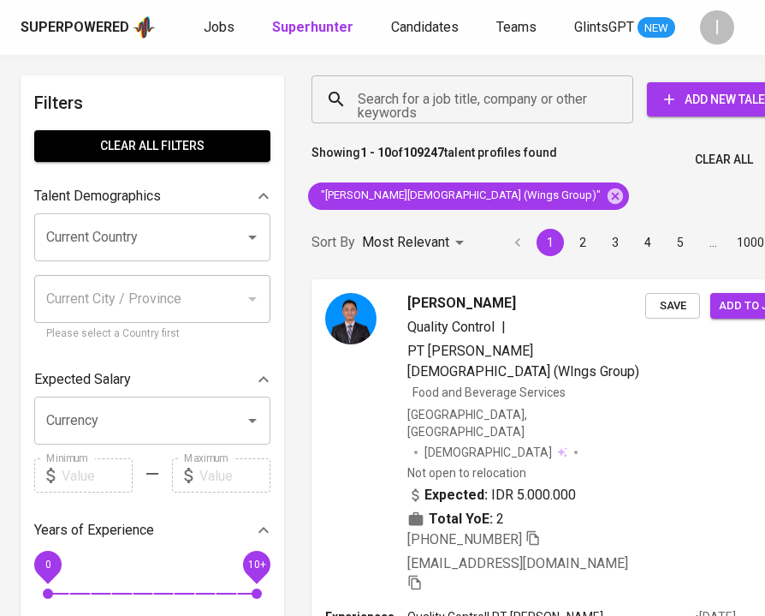
click at [426, 217] on div "Sort By Most Relevant MOST_RELEVANT 1 2 3 4 5 … 1000" at bounding box center [558, 243] width 514 height 52
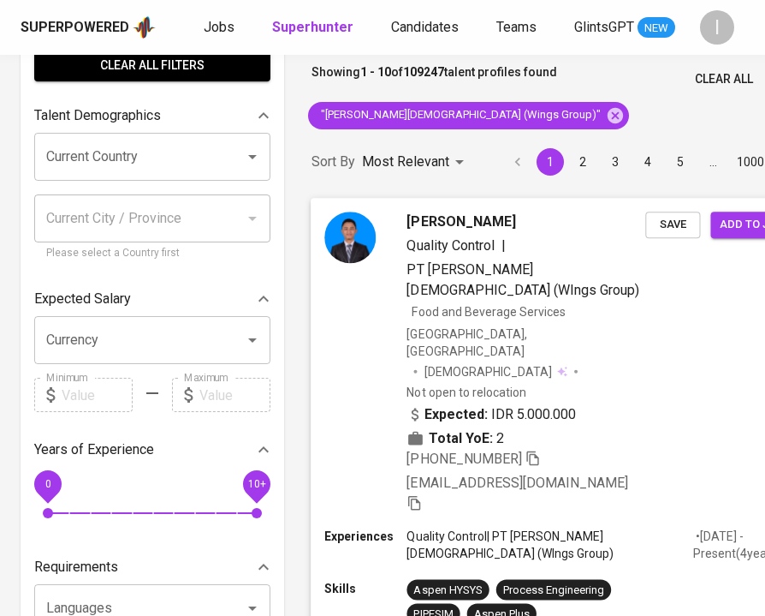
scroll to position [92, 0]
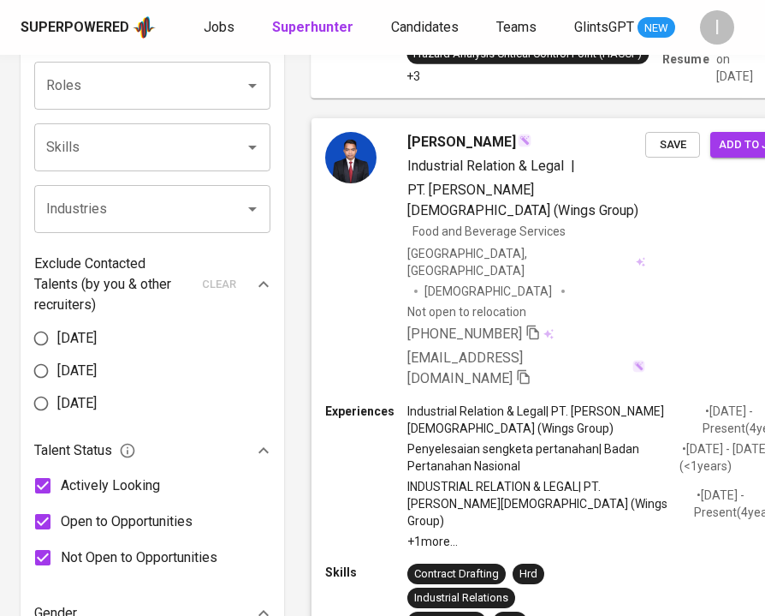
scroll to position [645, 0]
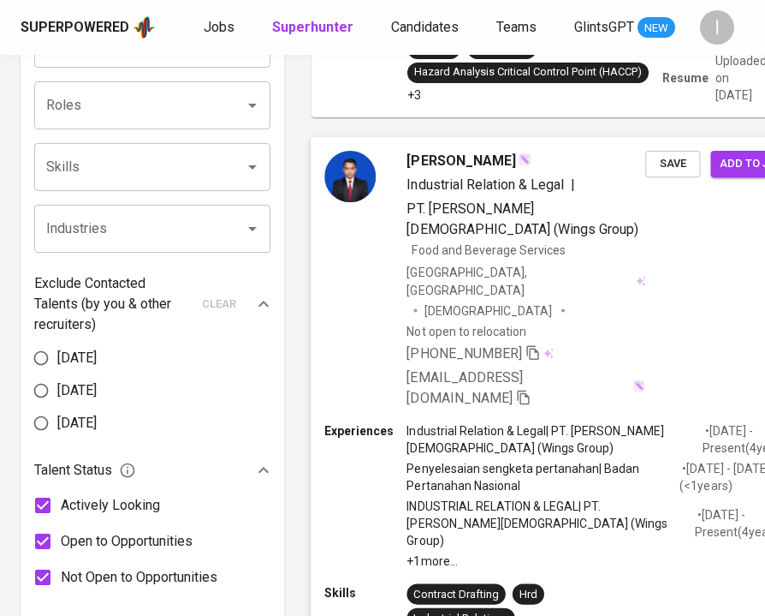
click at [537, 344] on icon "button" at bounding box center [533, 351] width 15 height 15
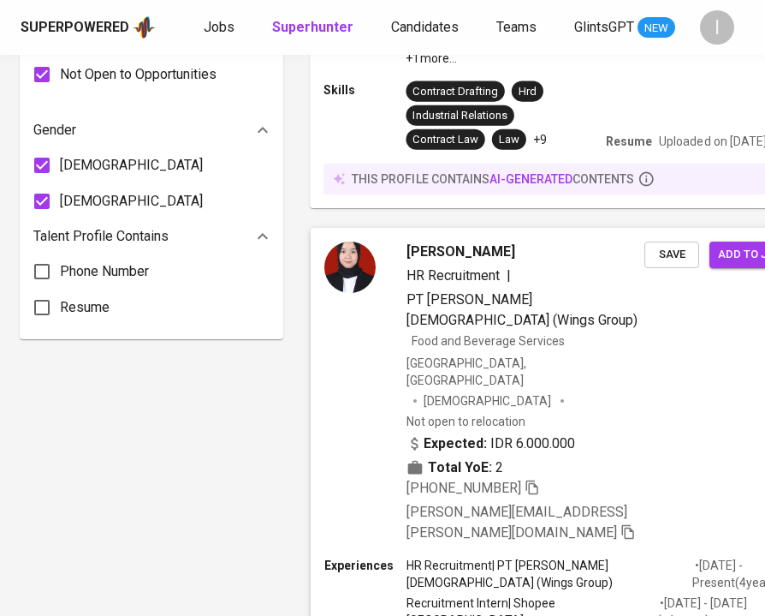
scroll to position [1166, 1]
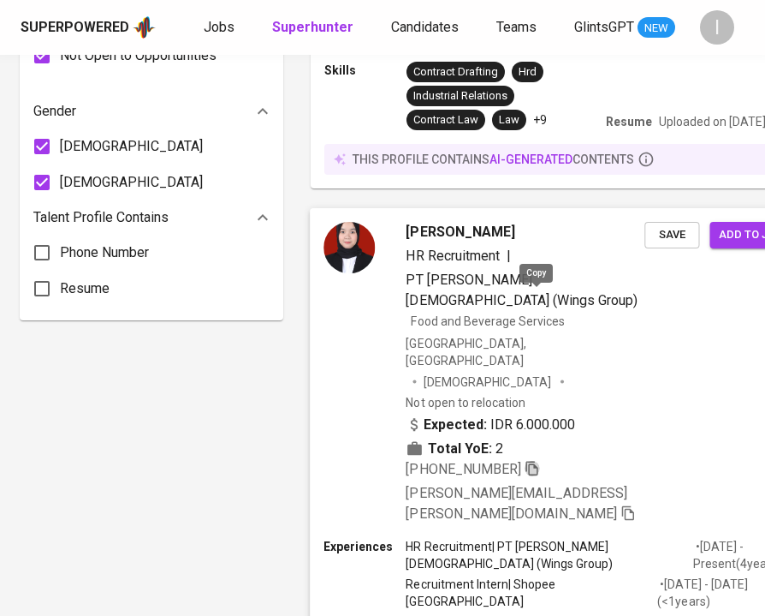
click at [533, 461] on icon "button" at bounding box center [532, 468] width 12 height 15
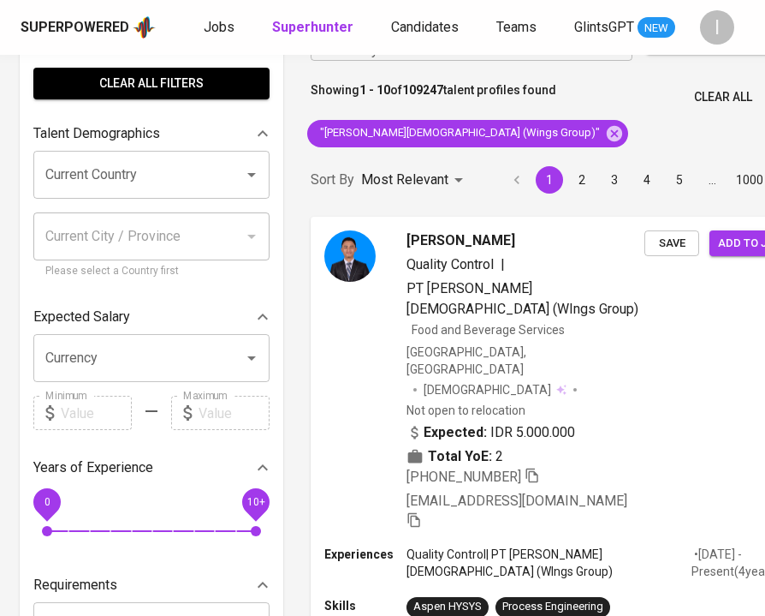
scroll to position [0, 1]
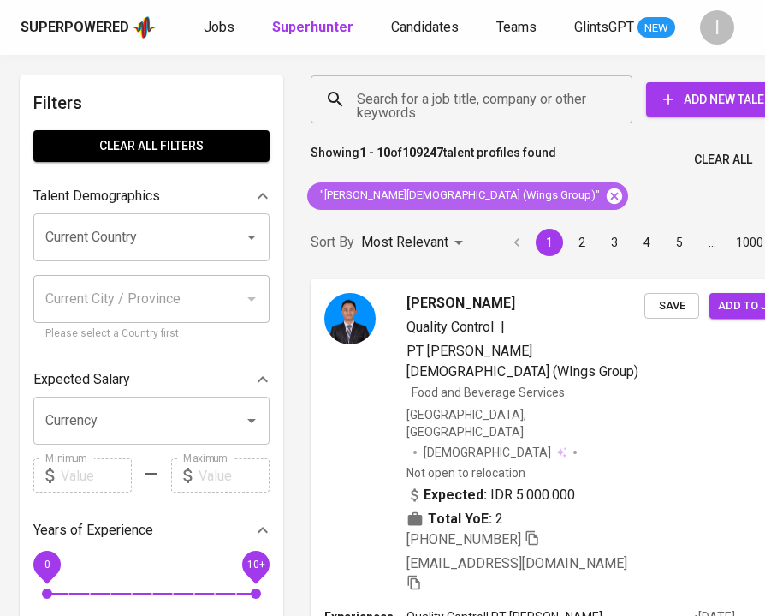
click at [607, 195] on icon at bounding box center [614, 195] width 15 height 15
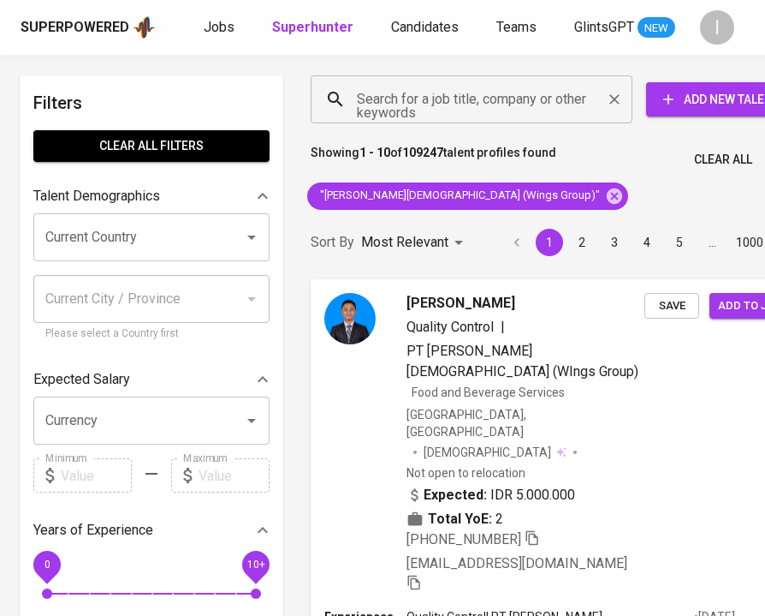
click at [511, 109] on input "Search for a job title, company or other keywords" at bounding box center [476, 99] width 247 height 33
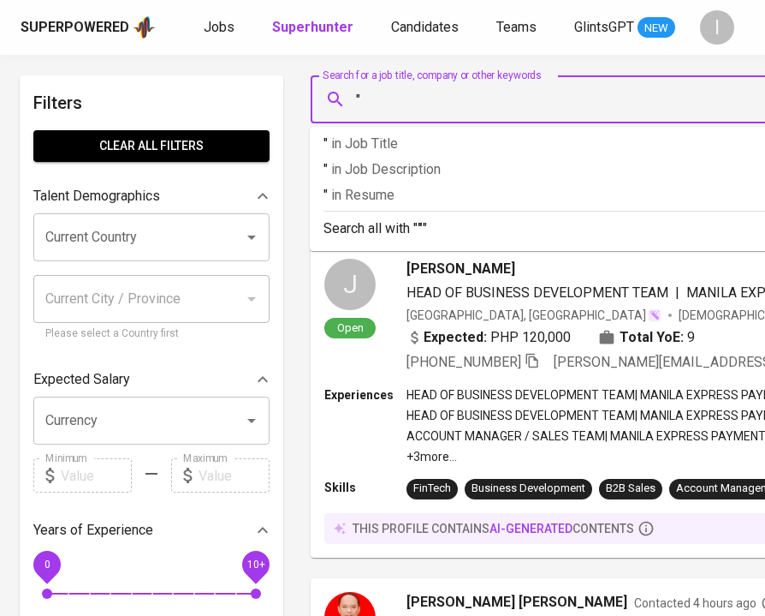
paste input "[PERSON_NAME]"
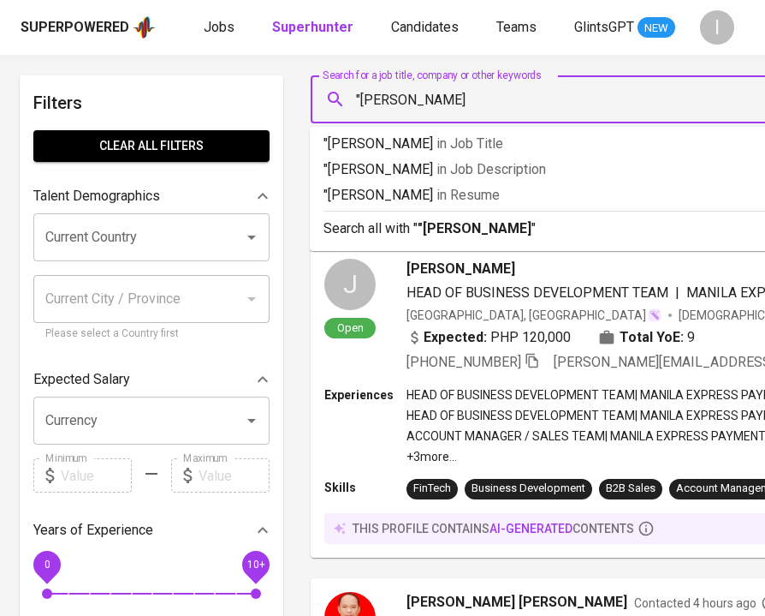
type input ""Arwana Citramulia""
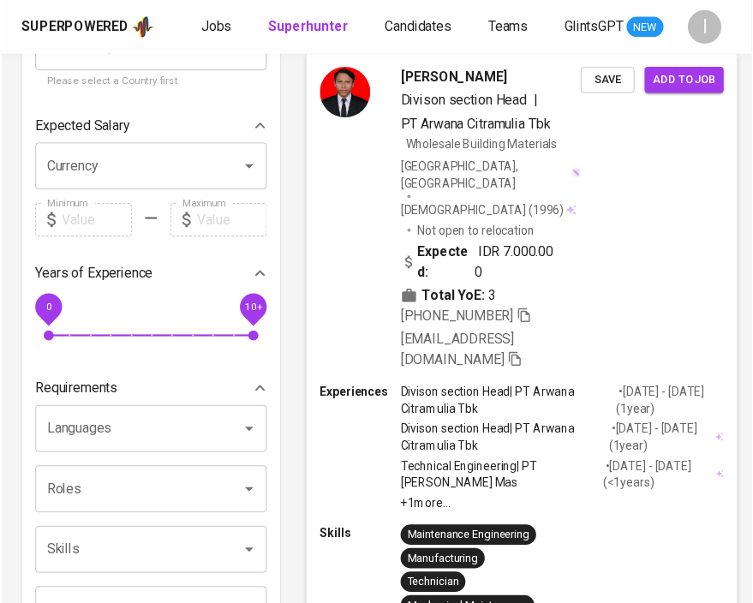
scroll to position [240, 0]
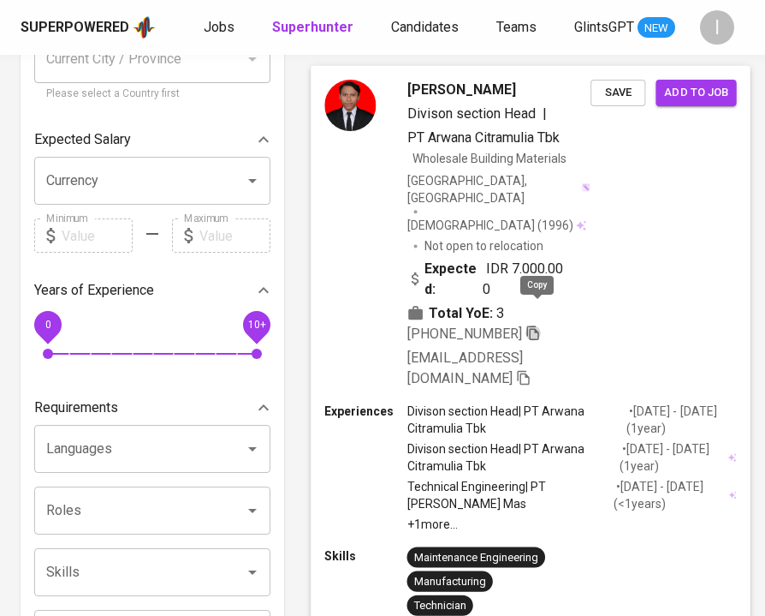
click at [537, 325] on icon "button" at bounding box center [533, 332] width 12 height 15
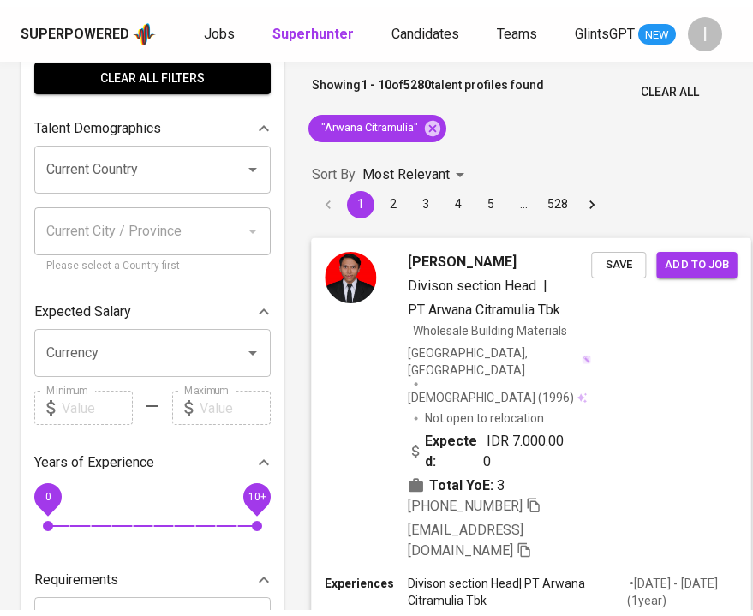
scroll to position [0, 0]
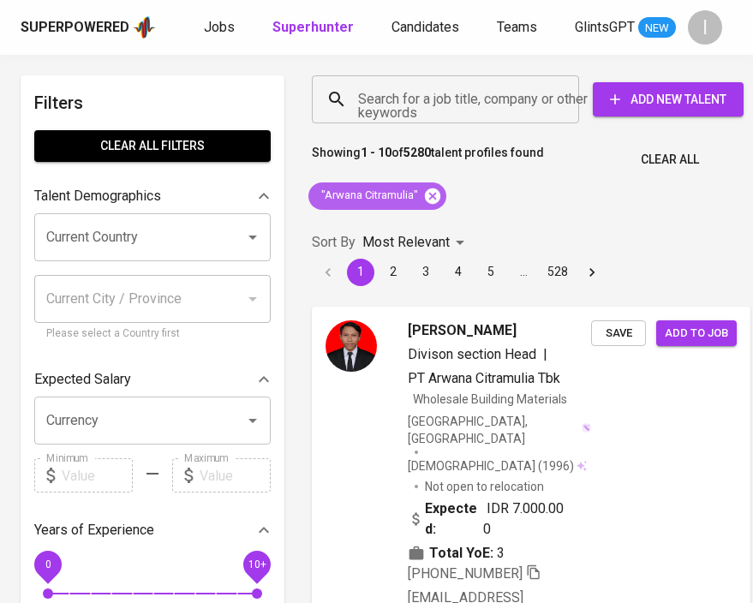
click at [434, 196] on icon at bounding box center [432, 196] width 19 height 19
click at [483, 109] on input "Search for a job title, company or other keywords" at bounding box center [450, 99] width 192 height 33
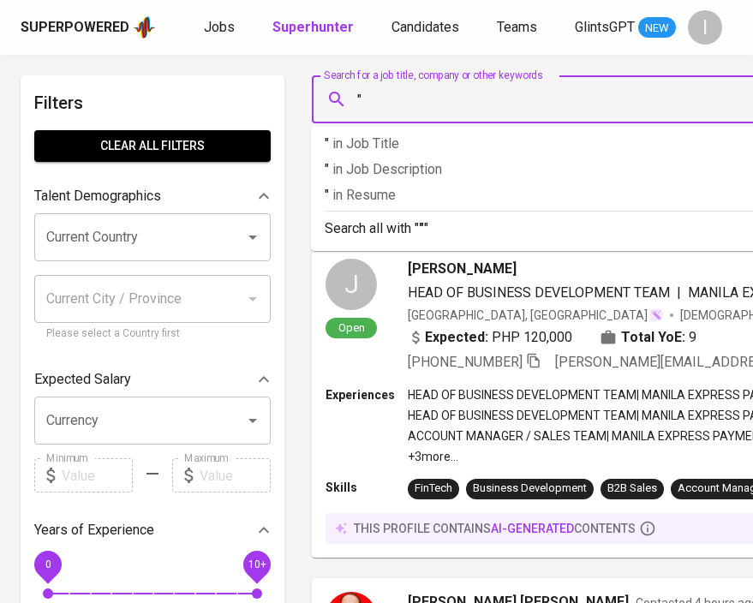
paste input "Global Innovation Institute"
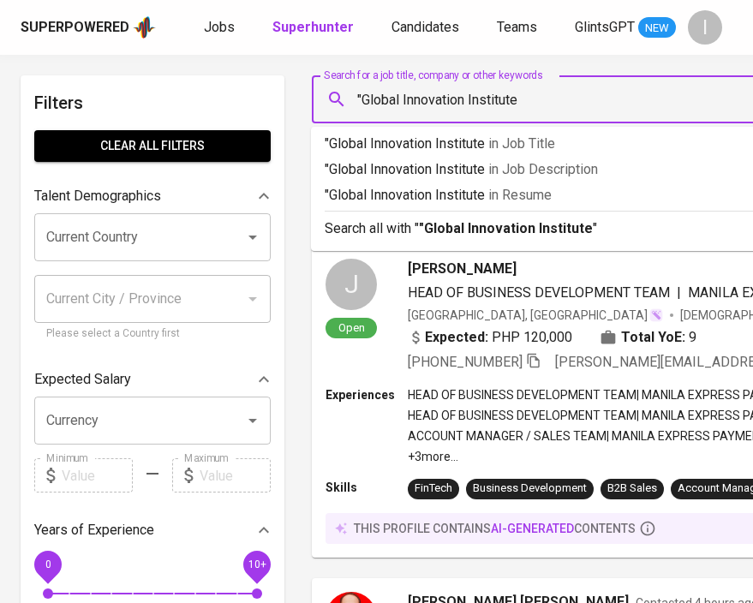
type input ""Global Innovation Institute""
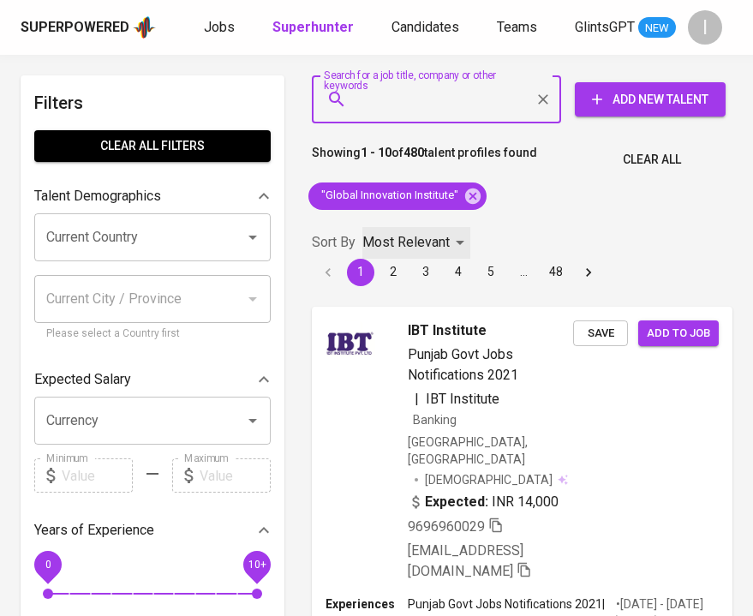
click at [422, 248] on p "Most Relevant" at bounding box center [405, 242] width 87 height 21
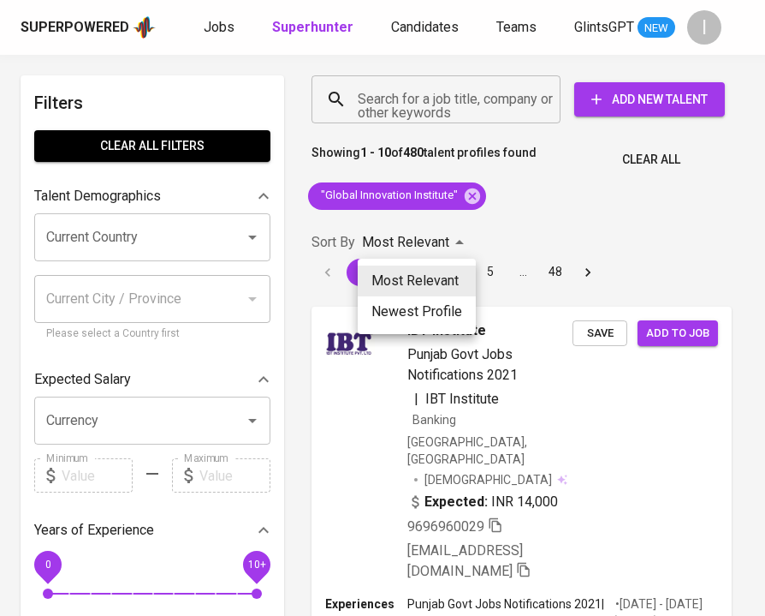
click at [442, 276] on li "Most Relevant" at bounding box center [417, 280] width 118 height 31
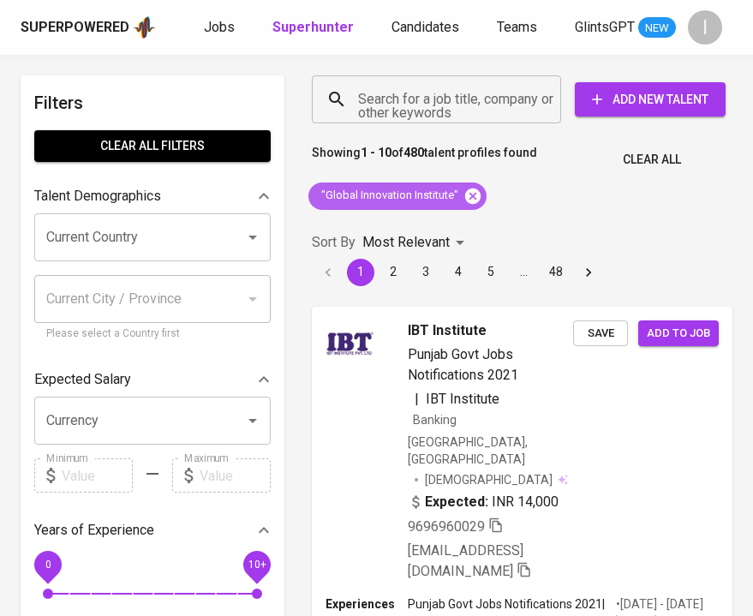
click at [474, 199] on icon at bounding box center [472, 195] width 15 height 15
click at [461, 103] on input "Search for a job title, company or other keywords" at bounding box center [441, 99] width 174 height 33
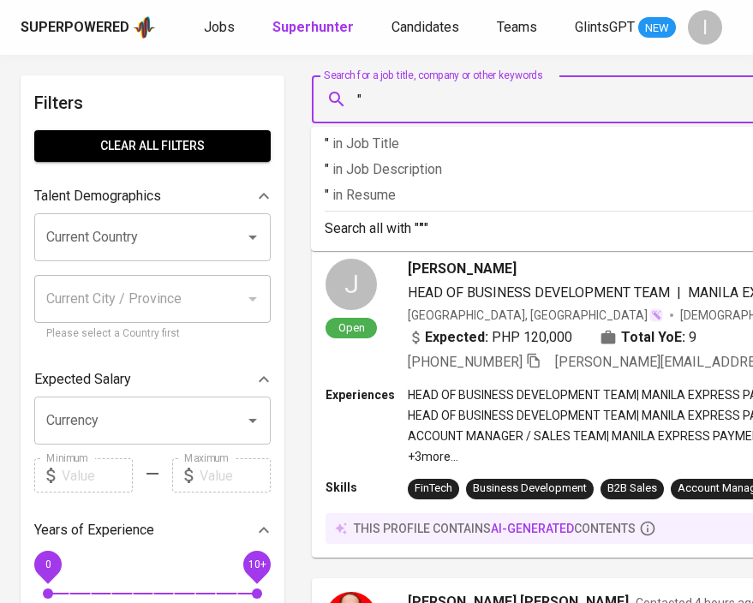
paste input "GInI [GEOGRAPHIC_DATA]"
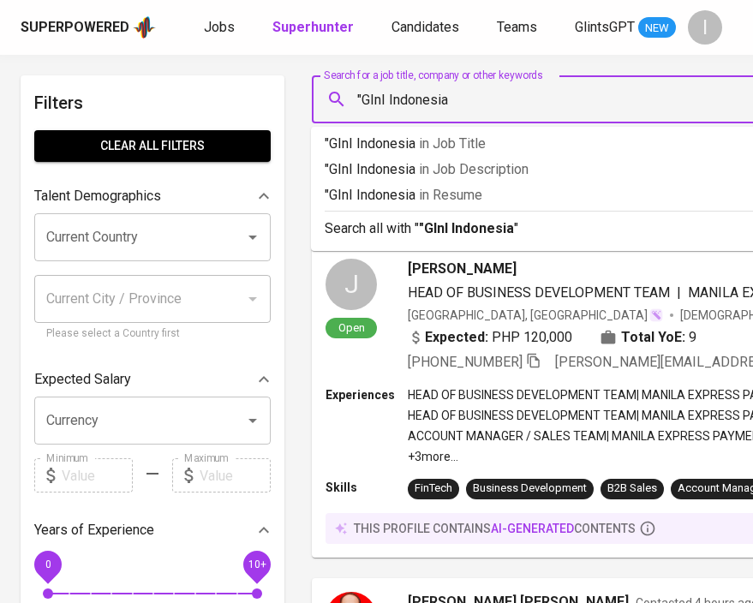
type input ""GInI Indonesia""
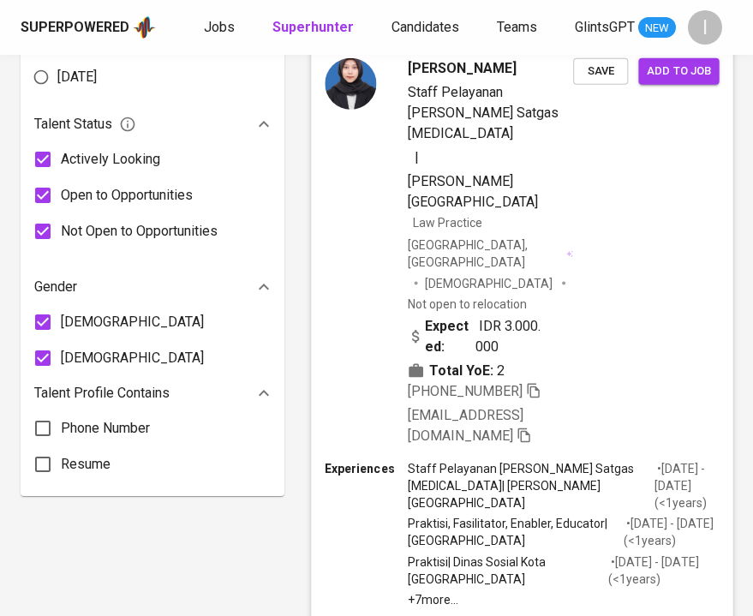
scroll to position [995, 0]
